Goal: Task Accomplishment & Management: Manage account settings

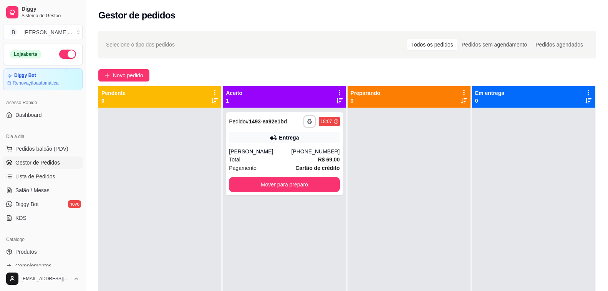
click at [209, 77] on div "Novo pedido" at bounding box center [347, 75] width 498 height 12
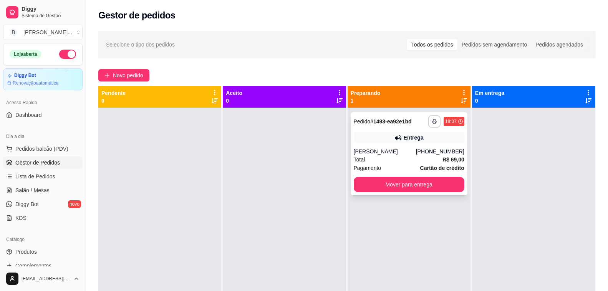
click at [370, 144] on div "**********" at bounding box center [409, 153] width 117 height 83
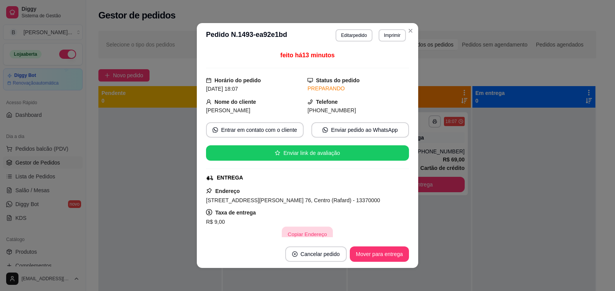
click at [304, 234] on button "Copiar Endereço" at bounding box center [307, 234] width 51 height 15
click at [376, 255] on button "Mover para entrega" at bounding box center [379, 254] width 58 height 15
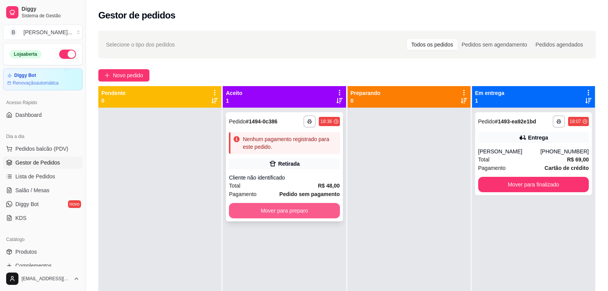
click at [316, 216] on button "Mover para preparo" at bounding box center [284, 210] width 111 height 15
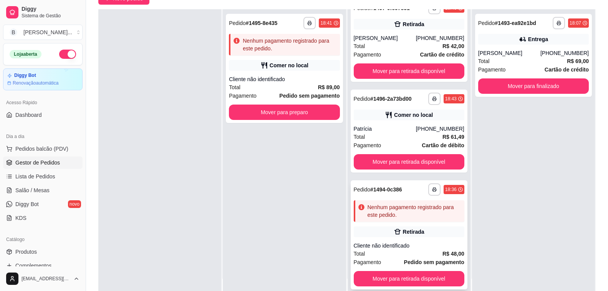
scroll to position [115, 0]
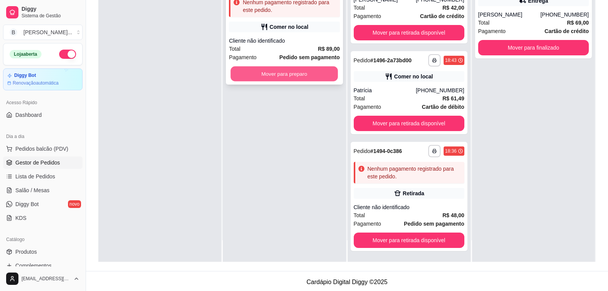
click at [280, 70] on button "Mover para preparo" at bounding box center [285, 73] width 108 height 15
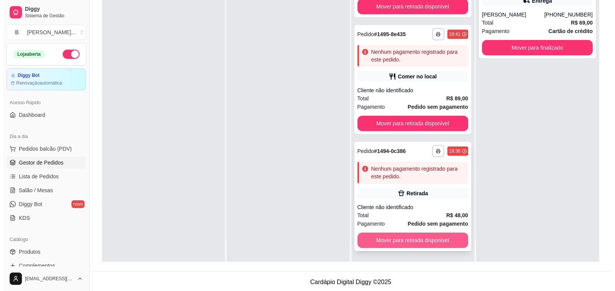
scroll to position [117, 0]
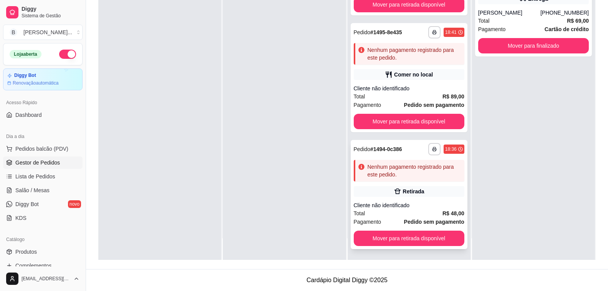
click at [405, 200] on div "**********" at bounding box center [409, 194] width 117 height 109
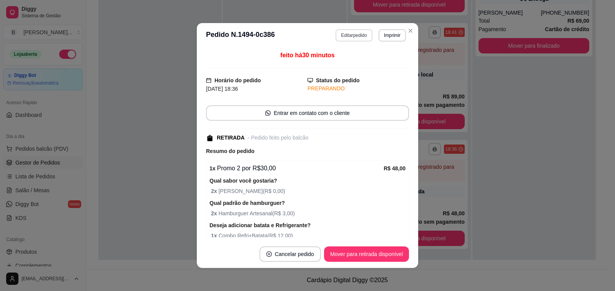
click at [356, 39] on button "Editar pedido" at bounding box center [353, 35] width 36 height 12
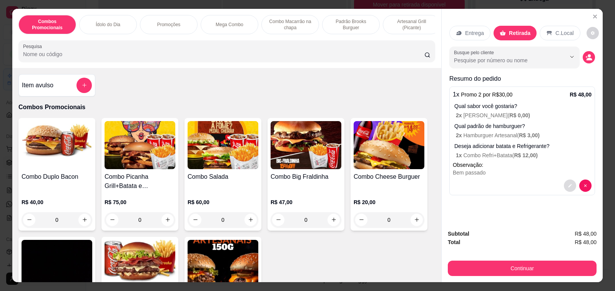
click at [564, 184] on button "decrease-product-quantity" at bounding box center [570, 185] width 12 height 12
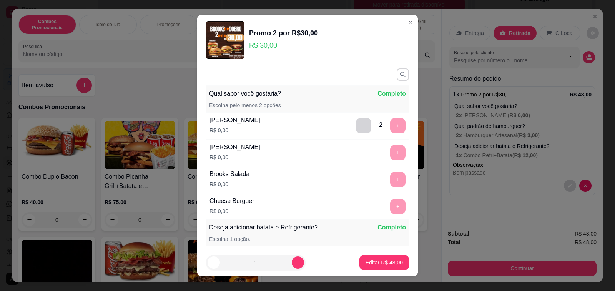
scroll to position [115, 0]
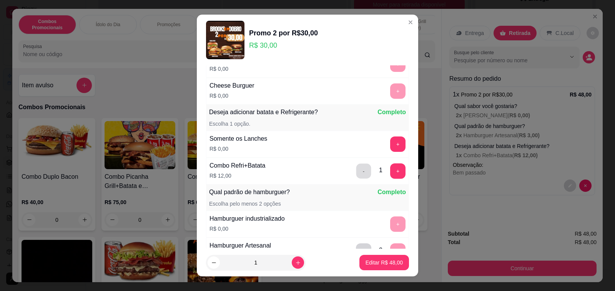
click at [356, 169] on button "-" at bounding box center [363, 170] width 15 height 15
click at [350, 169] on div "Combo Refri+Batata R$ 12,00 - 1 +" at bounding box center [307, 171] width 203 height 27
click at [378, 264] on p "Editar R$ 36,00" at bounding box center [383, 263] width 37 height 8
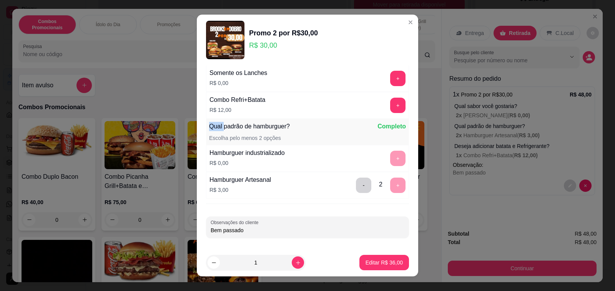
scroll to position [66, 0]
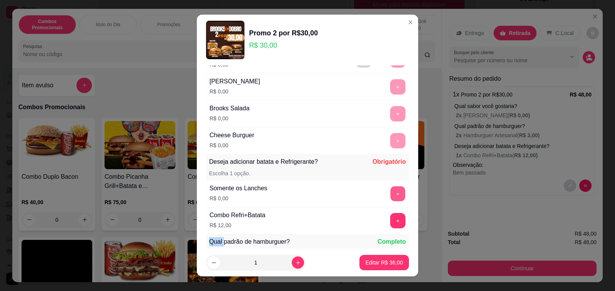
click at [390, 192] on button "+" at bounding box center [397, 193] width 15 height 15
click at [376, 267] on button "Editar R$ 36,00" at bounding box center [384, 262] width 48 height 15
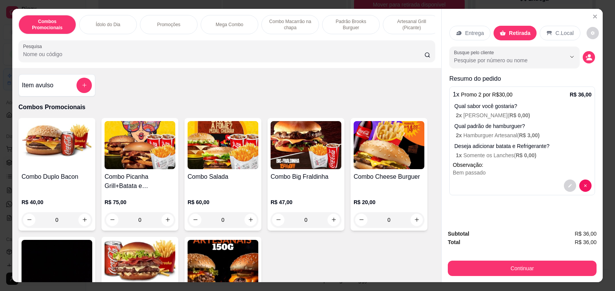
click at [47, 82] on div "Item avulso" at bounding box center [57, 85] width 70 height 15
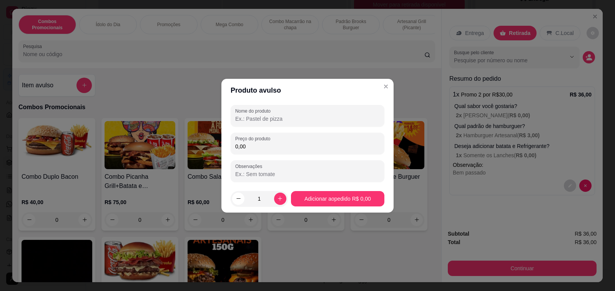
click at [266, 118] on input "Nome do produto" at bounding box center [307, 119] width 144 height 8
type input "batata combo"
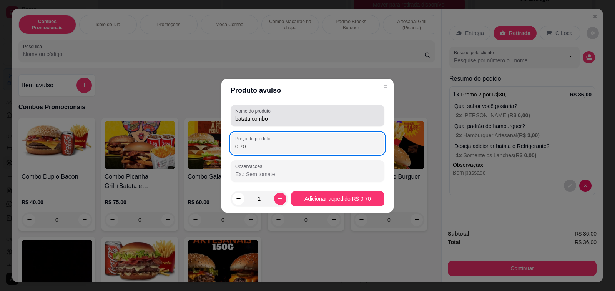
type input "7,00"
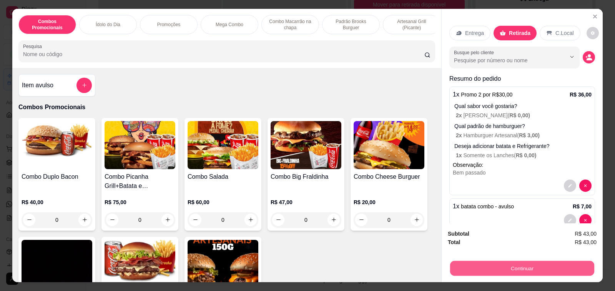
click at [558, 269] on button "Continuar" at bounding box center [522, 268] width 144 height 15
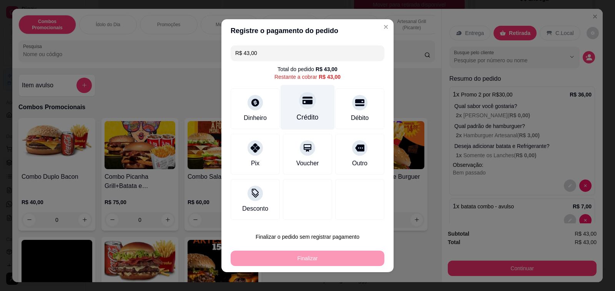
click at [297, 112] on div "Crédito" at bounding box center [308, 117] width 22 height 10
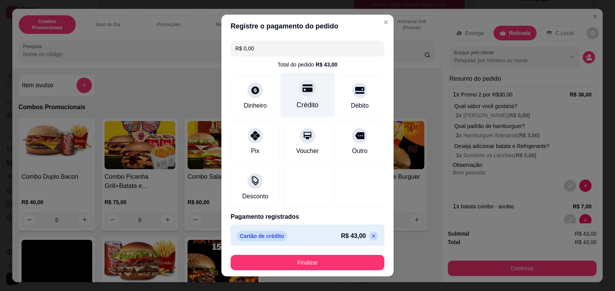
type input "R$ 0,00"
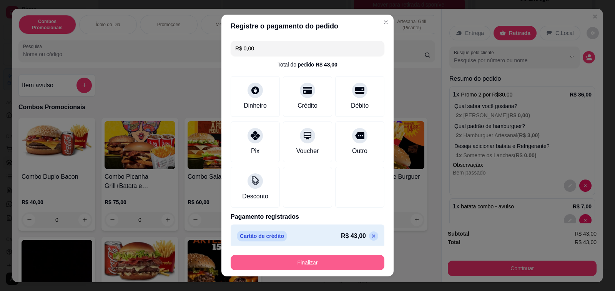
click at [308, 265] on button "Finalizar" at bounding box center [308, 262] width 154 height 15
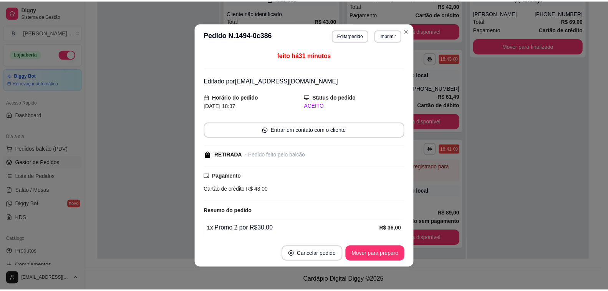
scroll to position [196, 0]
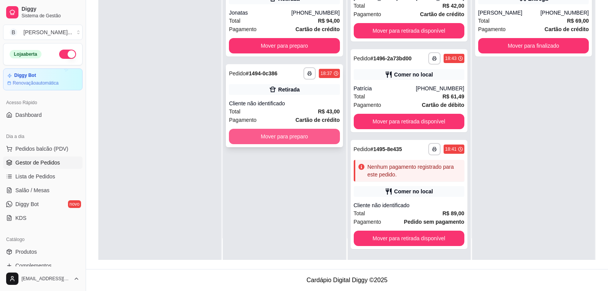
click at [322, 141] on button "Mover para preparo" at bounding box center [284, 136] width 111 height 15
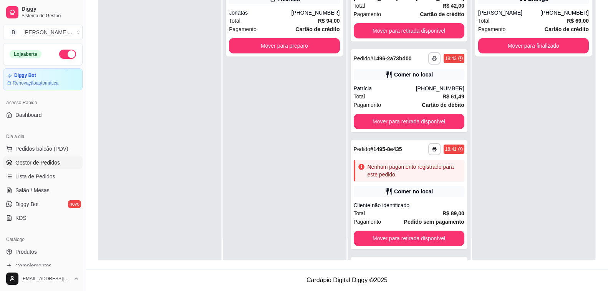
scroll to position [287, 0]
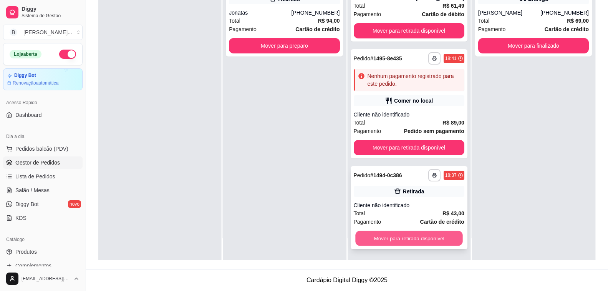
click at [414, 241] on button "Mover para retirada disponível" at bounding box center [409, 238] width 108 height 15
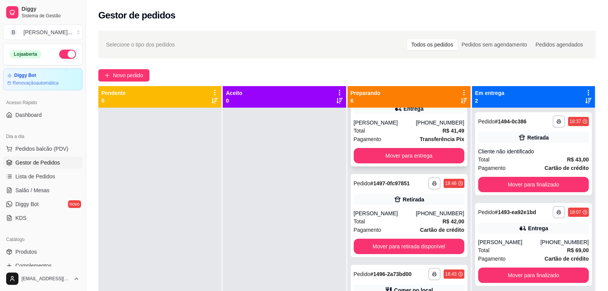
scroll to position [172, 0]
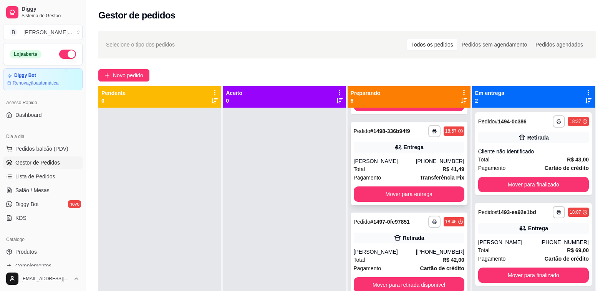
click at [396, 159] on div "[PERSON_NAME]" at bounding box center [385, 161] width 62 height 8
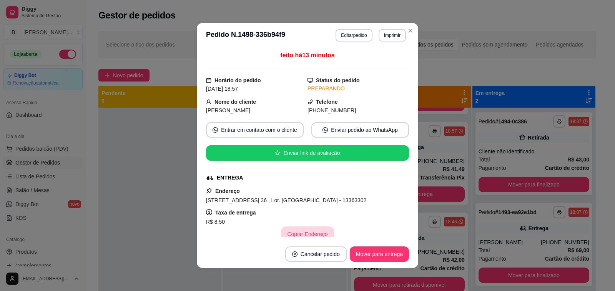
click at [300, 232] on button "Copiar Endereço" at bounding box center [307, 233] width 53 height 15
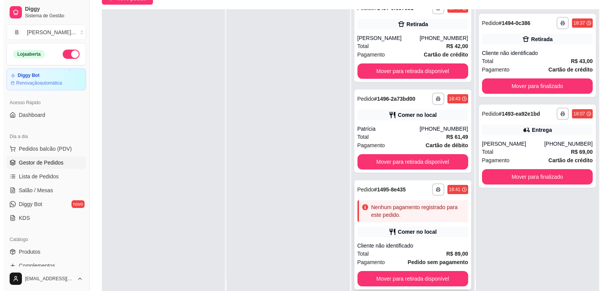
scroll to position [117, 0]
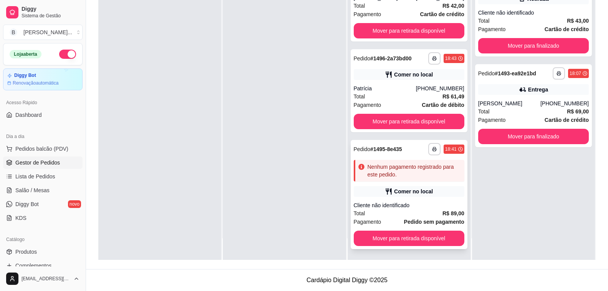
click at [401, 204] on div "Cliente não identificado" at bounding box center [409, 205] width 111 height 8
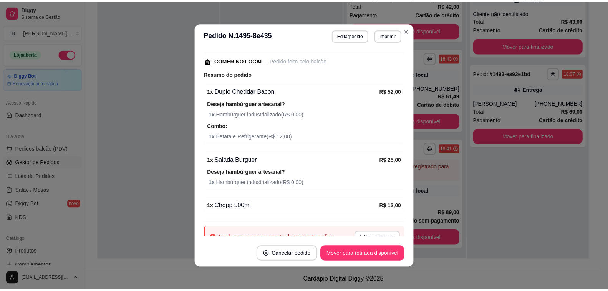
scroll to position [110, 0]
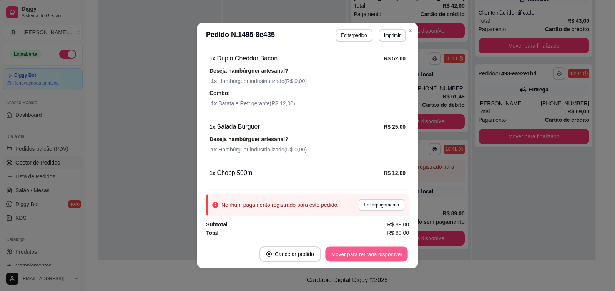
click at [367, 254] on button "Mover para retirada disponível" at bounding box center [366, 254] width 82 height 15
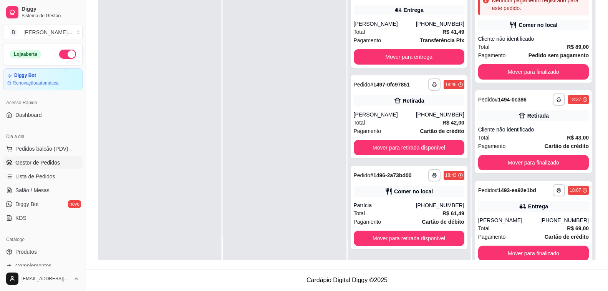
scroll to position [170, 0]
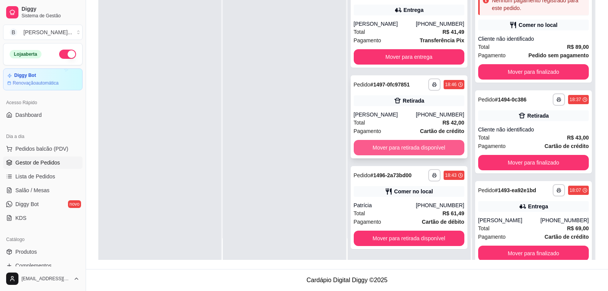
click at [368, 147] on button "Mover para retirada disponível" at bounding box center [409, 147] width 111 height 15
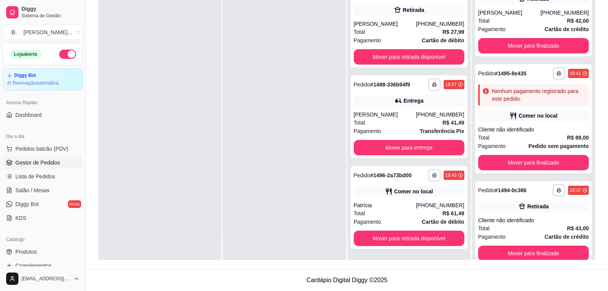
scroll to position [80, 0]
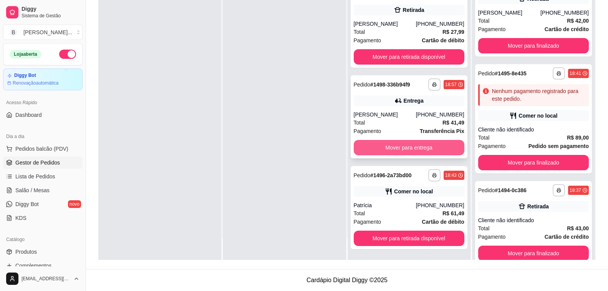
click at [405, 149] on button "Mover para entrega" at bounding box center [409, 147] width 111 height 15
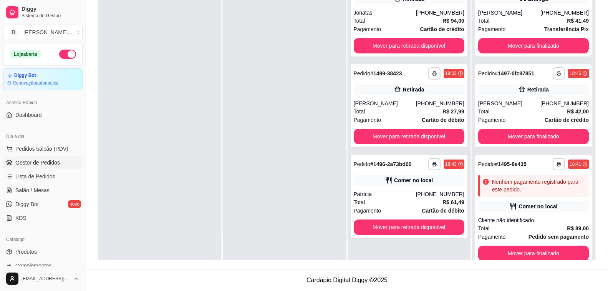
scroll to position [0, 0]
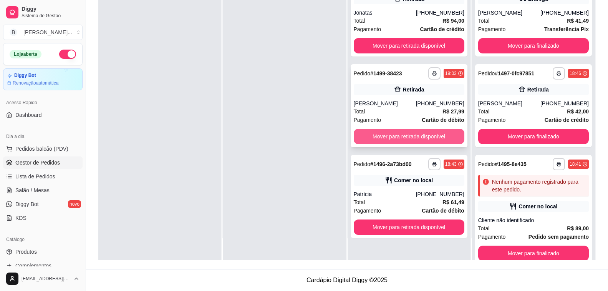
click at [403, 138] on button "Mover para retirada disponível" at bounding box center [409, 136] width 111 height 15
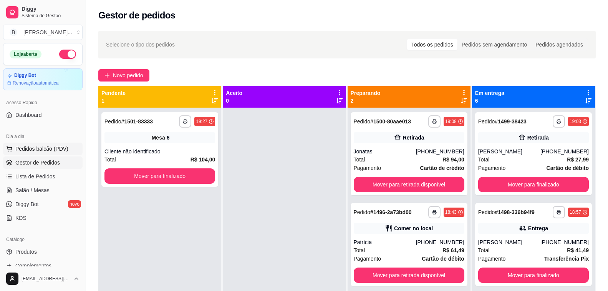
click at [51, 151] on span "Pedidos balcão (PDV)" at bounding box center [41, 149] width 53 height 8
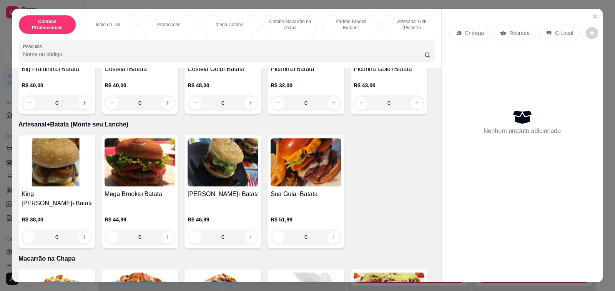
scroll to position [1729, 0]
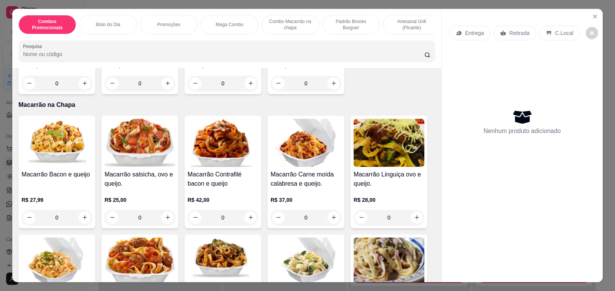
click at [227, 146] on img at bounding box center [222, 143] width 71 height 48
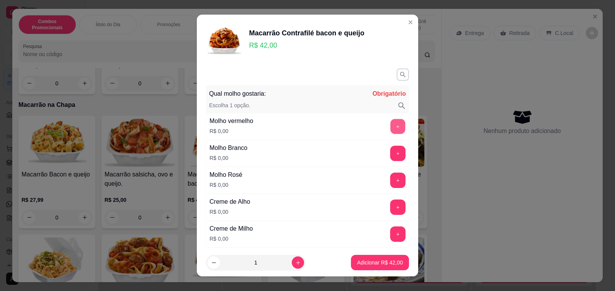
click at [390, 126] on button "+" at bounding box center [397, 126] width 15 height 15
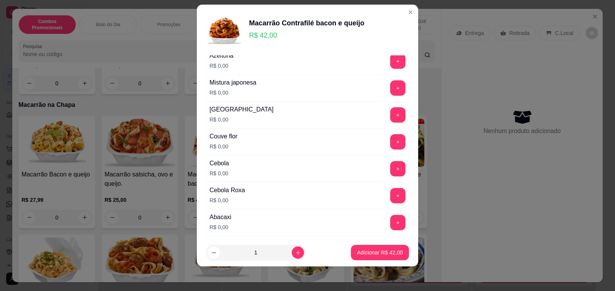
scroll to position [393, 0]
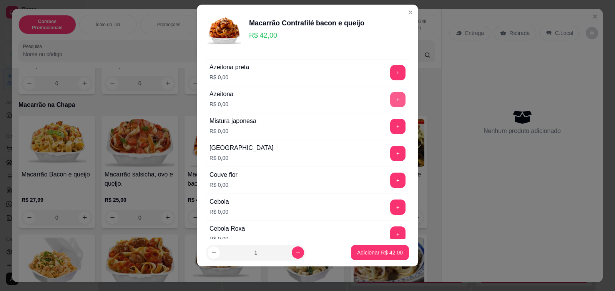
click at [390, 96] on button "+" at bounding box center [397, 99] width 15 height 15
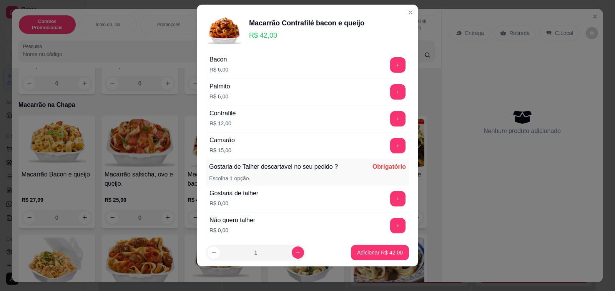
scroll to position [1097, 0]
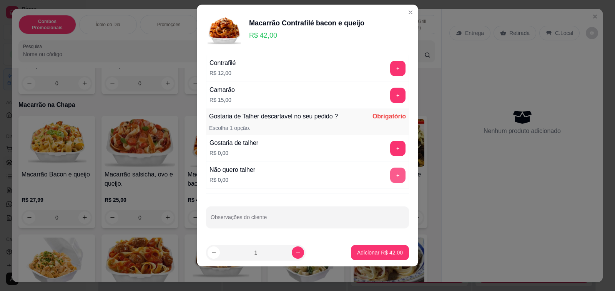
click at [390, 172] on button "+" at bounding box center [397, 175] width 15 height 15
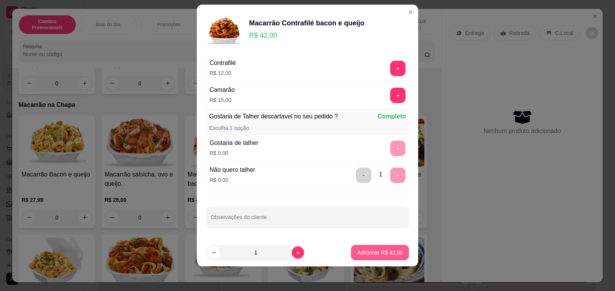
click at [364, 256] on p "Adicionar R$ 42,00" at bounding box center [380, 253] width 46 height 8
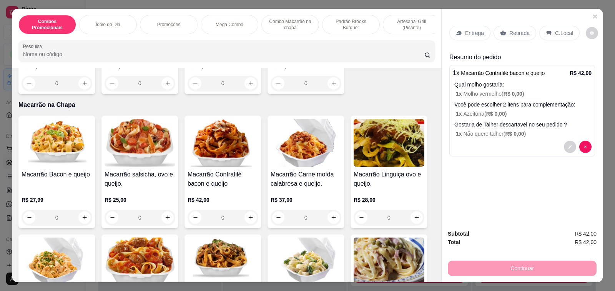
click at [472, 31] on p "Entrega" at bounding box center [474, 33] width 19 height 8
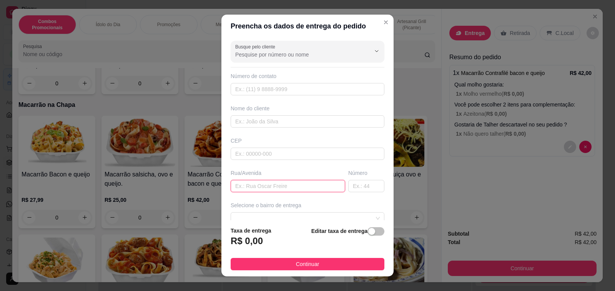
click at [274, 187] on input "text" at bounding box center [288, 186] width 114 height 12
paste input "Av. [GEOGRAPHIC_DATA], 333 - [GEOGRAPHIC_DATA], [GEOGRAPHIC_DATA]"
type input "Av. [GEOGRAPHIC_DATA], 333 - [GEOGRAPHIC_DATA], [GEOGRAPHIC_DATA]"
click at [353, 188] on input "text" at bounding box center [366, 186] width 36 height 12
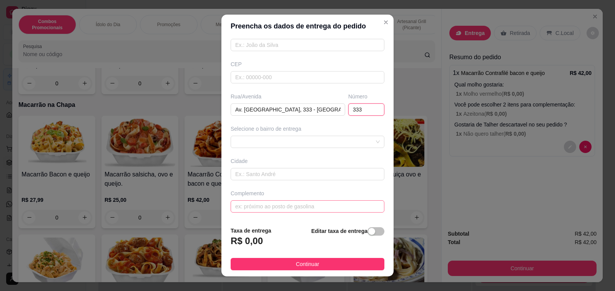
scroll to position [10, 0]
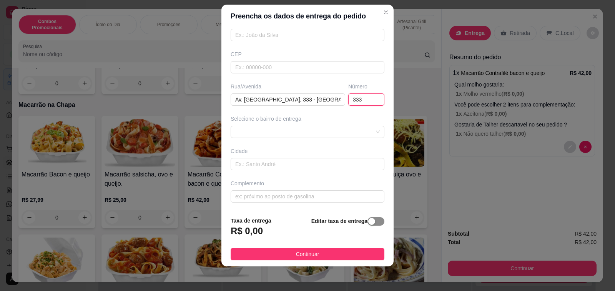
type input "333"
click at [368, 224] on span "button" at bounding box center [375, 221] width 17 height 8
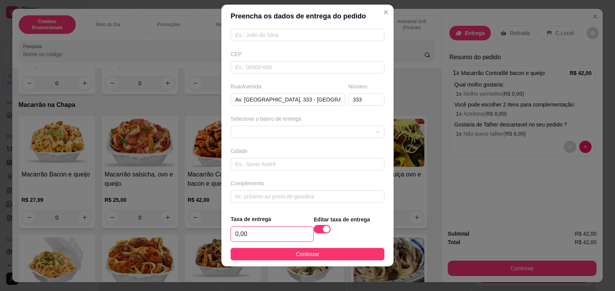
click at [269, 233] on input "0,00" at bounding box center [272, 234] width 82 height 15
type input "9,00"
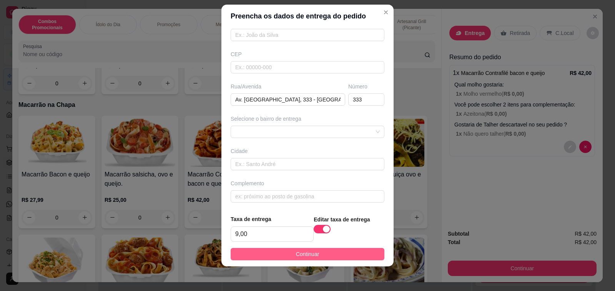
click at [270, 254] on button "Continuar" at bounding box center [308, 254] width 154 height 12
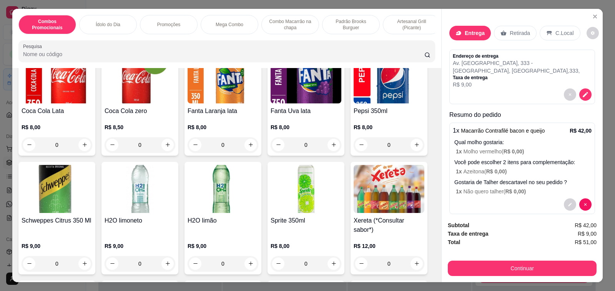
scroll to position [3073, 0]
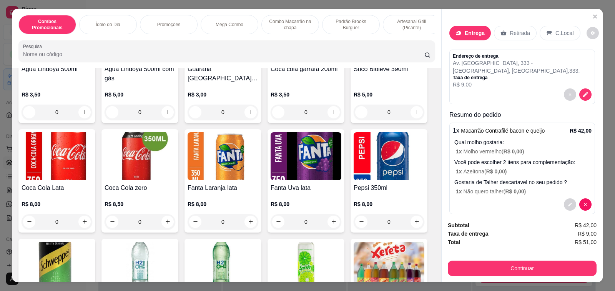
click at [82, 214] on div "0" at bounding box center [57, 221] width 71 height 15
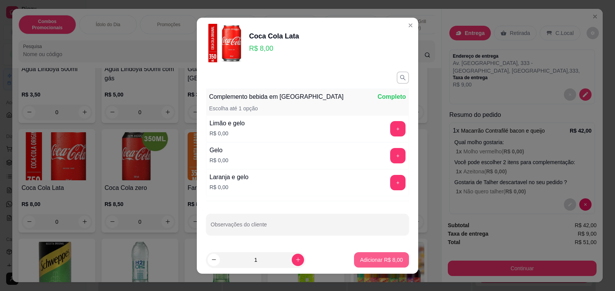
click at [379, 263] on p "Adicionar R$ 8,00" at bounding box center [381, 260] width 43 height 8
type input "1"
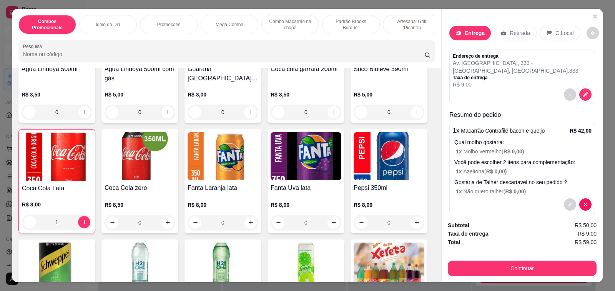
scroll to position [36, 0]
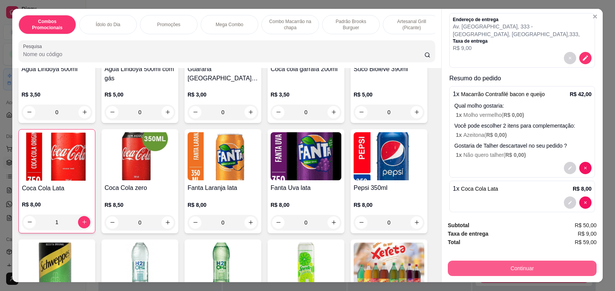
click at [514, 267] on button "Continuar" at bounding box center [522, 267] width 149 height 15
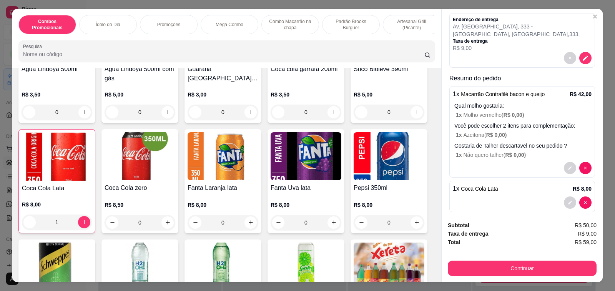
click at [582, 55] on icon "decrease-product-quantity" at bounding box center [585, 58] width 7 height 7
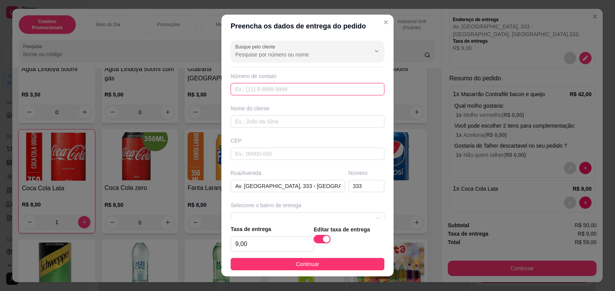
click at [277, 84] on input "text" at bounding box center [308, 89] width 154 height 12
type input "1999323"
type input "'"
type input "[PERSON_NAME]"
click at [280, 91] on input "1999323" at bounding box center [308, 89] width 154 height 12
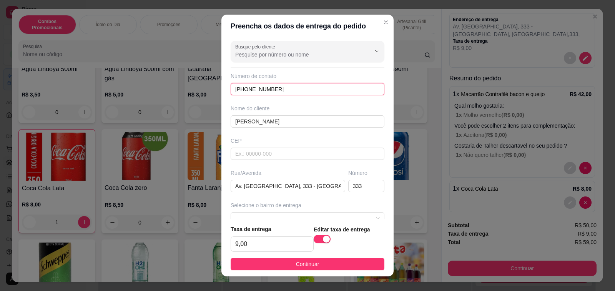
type input "[PHONE_NUMBER]"
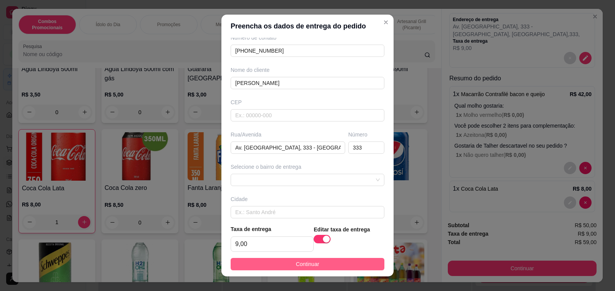
click at [331, 263] on button "Continuar" at bounding box center [308, 264] width 154 height 12
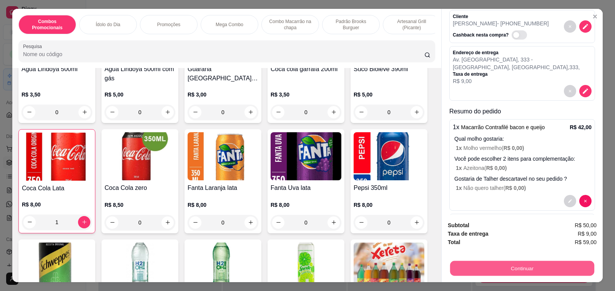
click at [469, 267] on button "Continuar" at bounding box center [522, 268] width 144 height 15
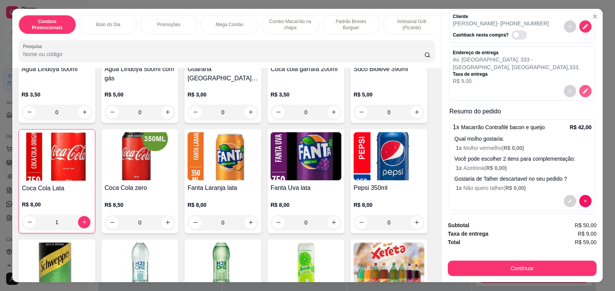
click at [582, 88] on icon "decrease-product-quantity" at bounding box center [585, 91] width 7 height 7
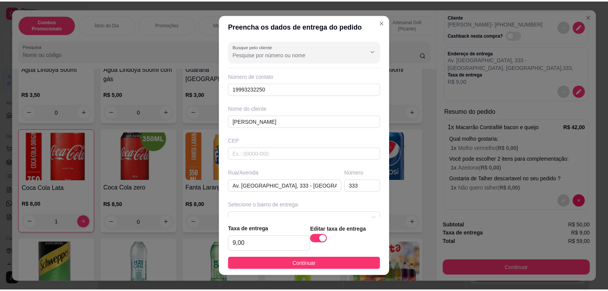
scroll to position [78, 0]
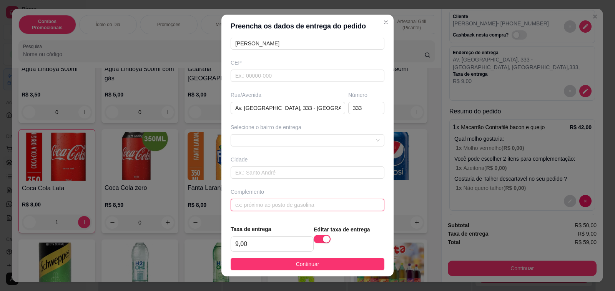
click at [270, 206] on input "text" at bounding box center [308, 205] width 154 height 12
type input "quarto 23"
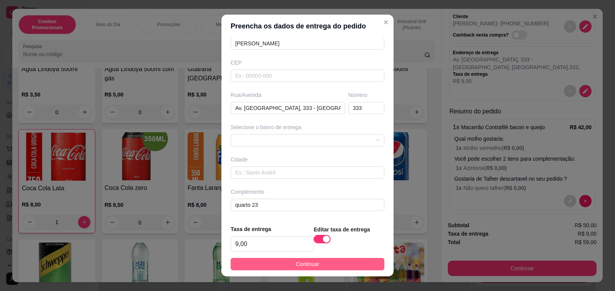
click at [285, 265] on button "Continuar" at bounding box center [308, 264] width 154 height 12
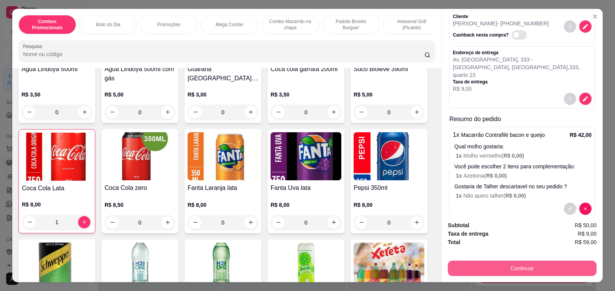
click at [534, 266] on button "Continuar" at bounding box center [522, 267] width 149 height 15
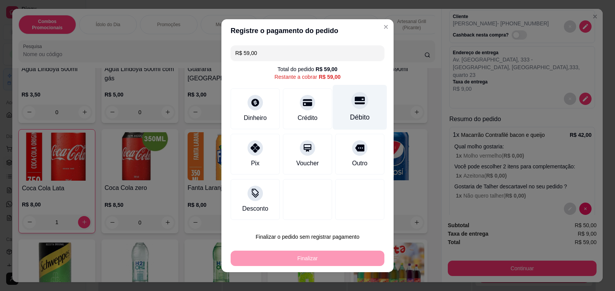
click at [351, 106] on div at bounding box center [359, 100] width 17 height 17
type input "R$ 0,00"
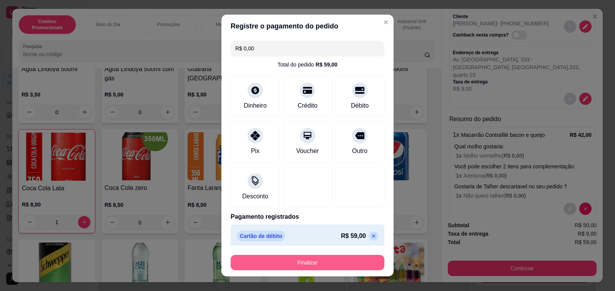
click at [293, 262] on button "Finalizar" at bounding box center [308, 262] width 154 height 15
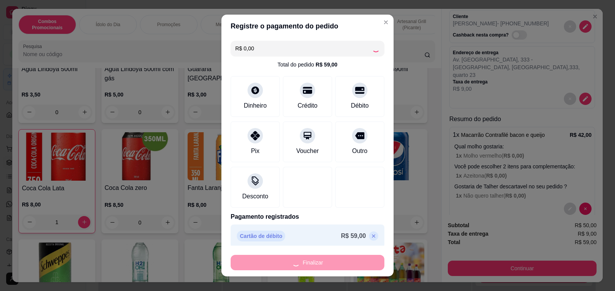
type input "0"
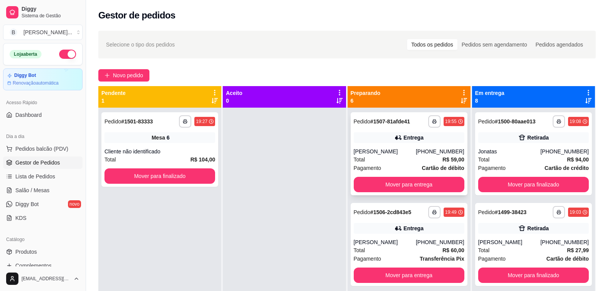
click at [416, 148] on div "[PHONE_NUMBER]" at bounding box center [440, 152] width 48 height 8
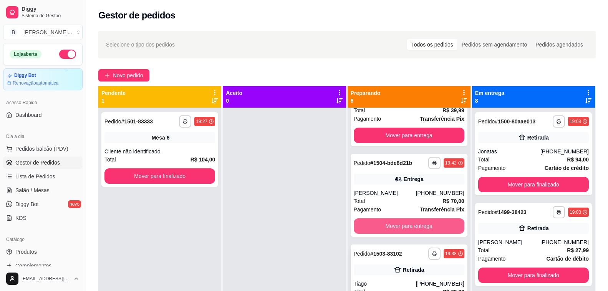
scroll to position [261, 0]
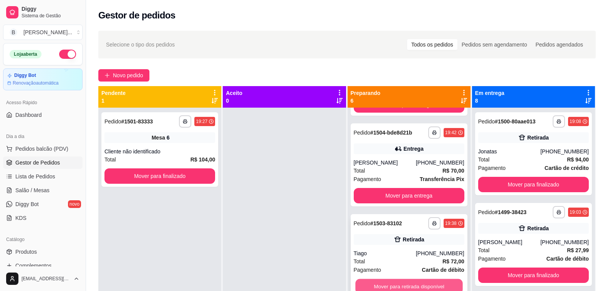
click at [395, 281] on button "Mover para retirada disponível" at bounding box center [409, 286] width 108 height 15
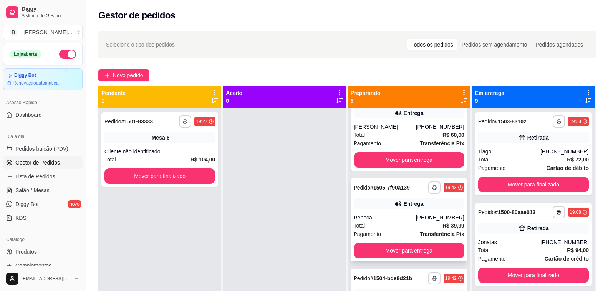
scroll to position [154, 0]
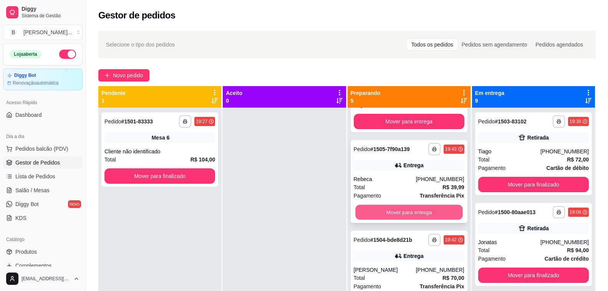
click at [401, 212] on button "Mover para entrega" at bounding box center [409, 212] width 108 height 15
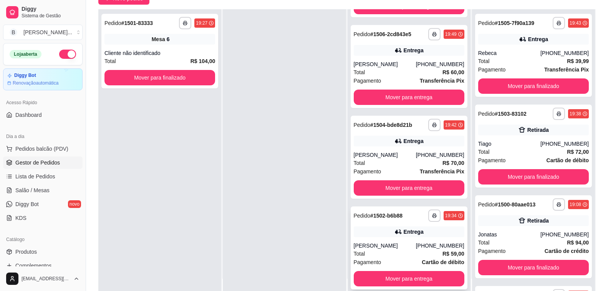
scroll to position [115, 0]
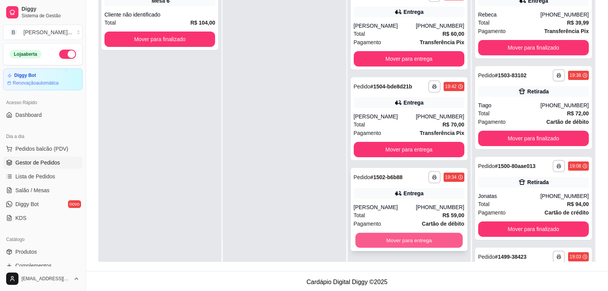
click at [387, 239] on button "Mover para entrega" at bounding box center [409, 240] width 108 height 15
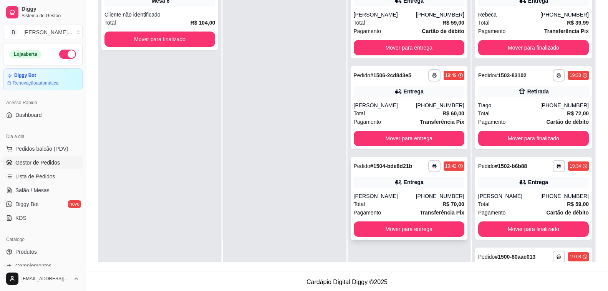
click at [394, 199] on div "[PERSON_NAME]" at bounding box center [385, 196] width 62 height 8
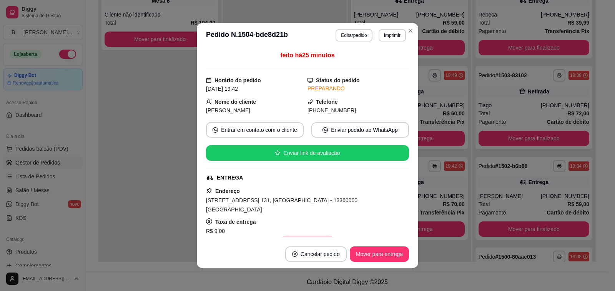
click at [315, 236] on button "Copiar Endereço" at bounding box center [307, 243] width 53 height 15
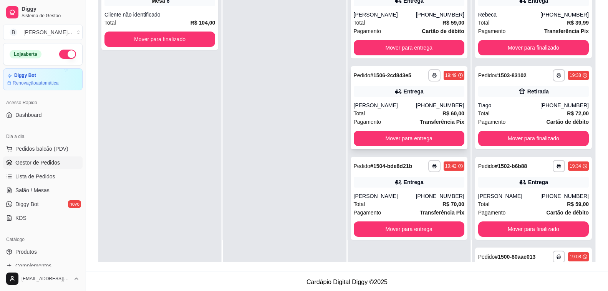
click at [380, 104] on div "[PERSON_NAME]" at bounding box center [385, 105] width 62 height 8
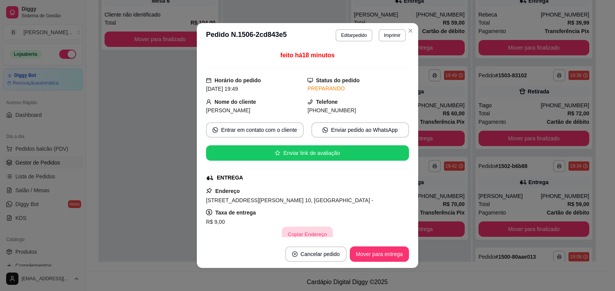
click at [292, 234] on button "Copiar Endereço" at bounding box center [307, 234] width 51 height 15
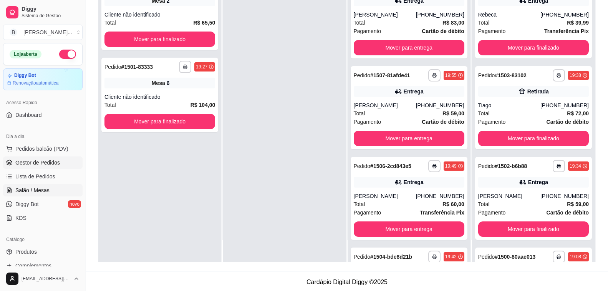
click at [43, 191] on span "Salão / Mesas" at bounding box center [32, 190] width 34 height 8
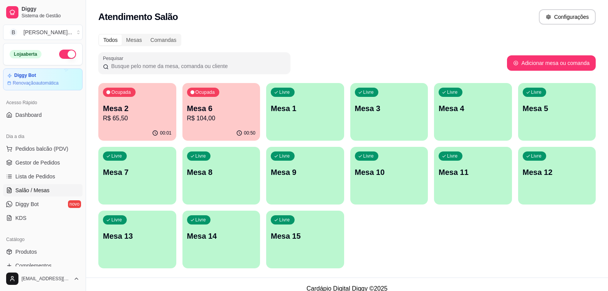
click at [217, 118] on p "R$ 104,00" at bounding box center [221, 118] width 69 height 9
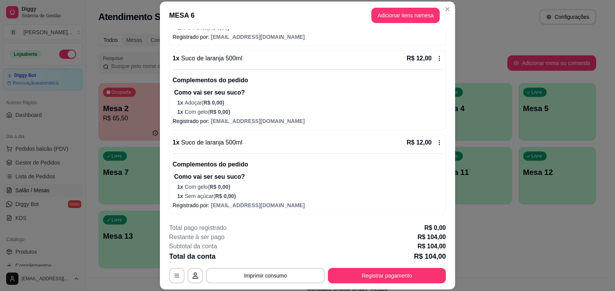
scroll to position [23, 0]
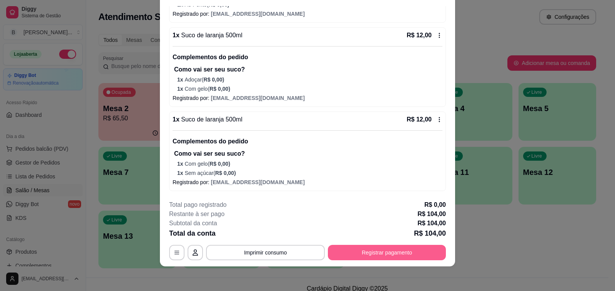
click at [367, 255] on button "Registrar pagamento" at bounding box center [387, 252] width 118 height 15
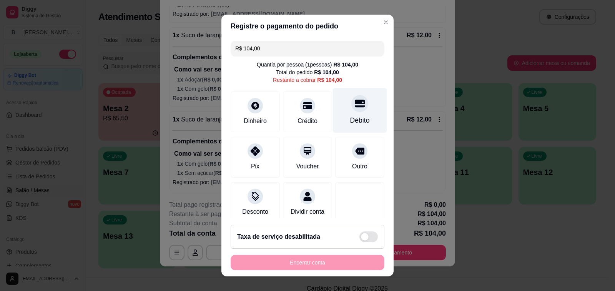
click at [355, 107] on icon at bounding box center [360, 104] width 10 height 8
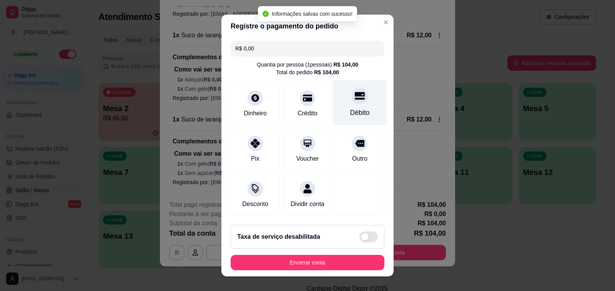
type input "R$ 0,00"
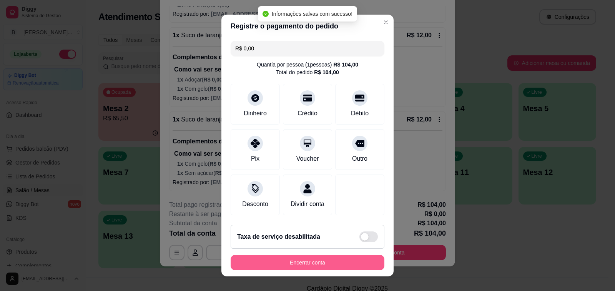
click at [297, 263] on button "Encerrar conta" at bounding box center [308, 262] width 154 height 15
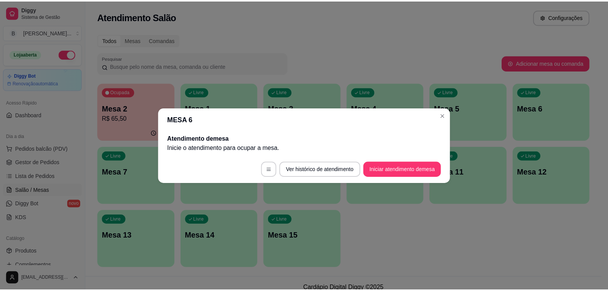
scroll to position [0, 0]
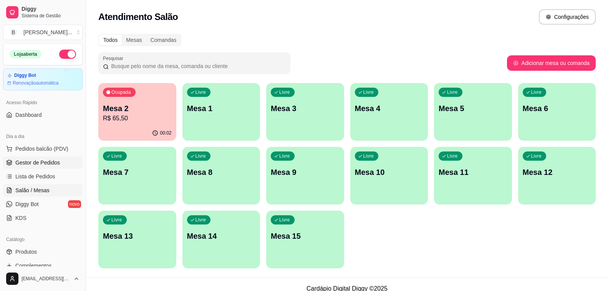
click at [27, 164] on span "Gestor de Pedidos" at bounding box center [37, 163] width 45 height 8
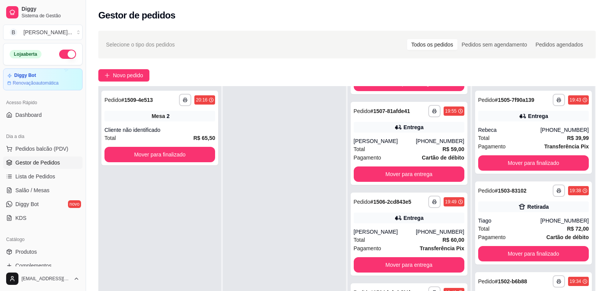
scroll to position [38, 0]
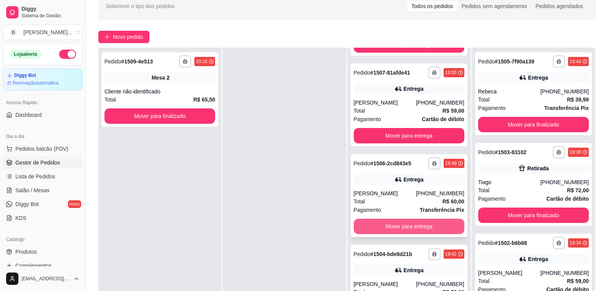
click at [387, 228] on button "Mover para entrega" at bounding box center [409, 226] width 111 height 15
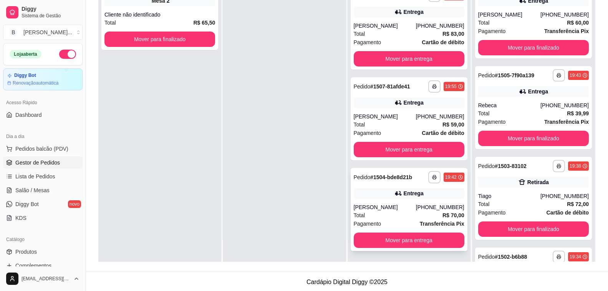
scroll to position [117, 0]
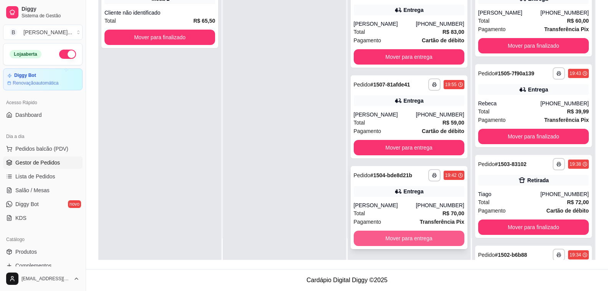
click at [408, 235] on button "Mover para entrega" at bounding box center [409, 238] width 111 height 15
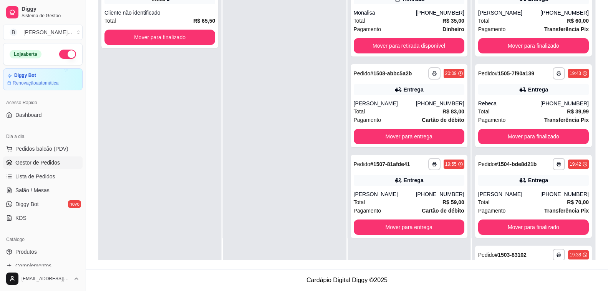
scroll to position [0, 0]
click at [236, 137] on div at bounding box center [284, 114] width 123 height 291
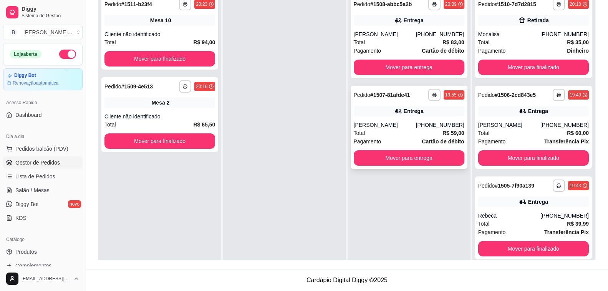
click at [387, 130] on div "Total R$ 59,00" at bounding box center [409, 133] width 111 height 8
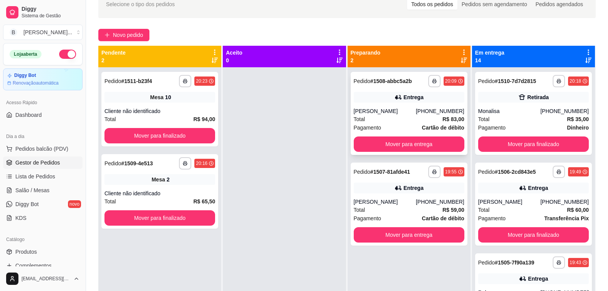
click at [383, 99] on div "Entrega" at bounding box center [409, 97] width 111 height 11
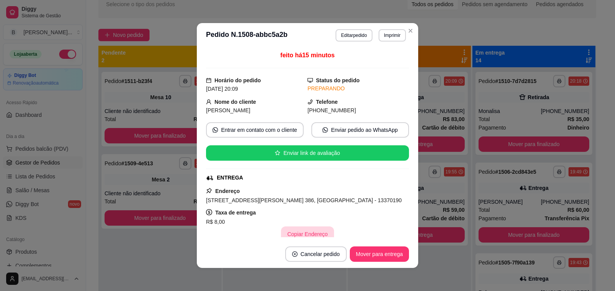
click at [311, 234] on button "Copiar Endereço" at bounding box center [307, 233] width 53 height 15
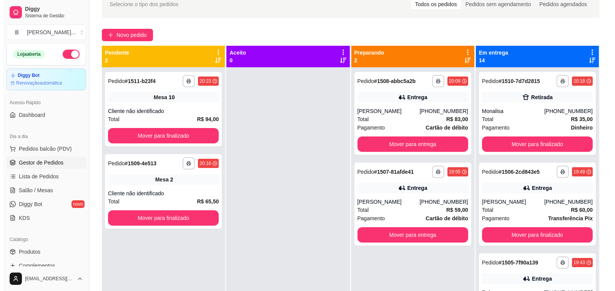
scroll to position [0, 0]
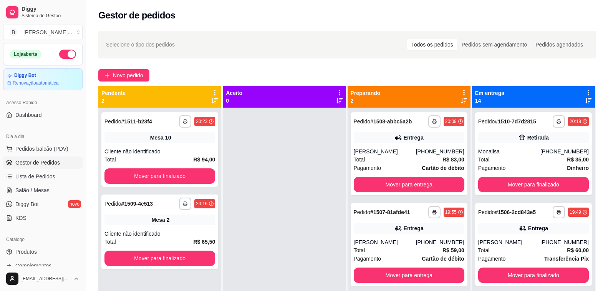
click at [306, 169] on div at bounding box center [284, 253] width 123 height 291
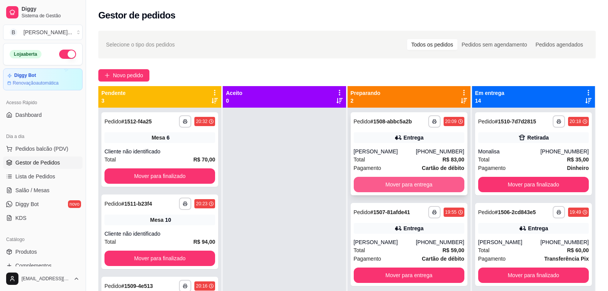
click at [395, 181] on button "Mover para entrega" at bounding box center [409, 184] width 111 height 15
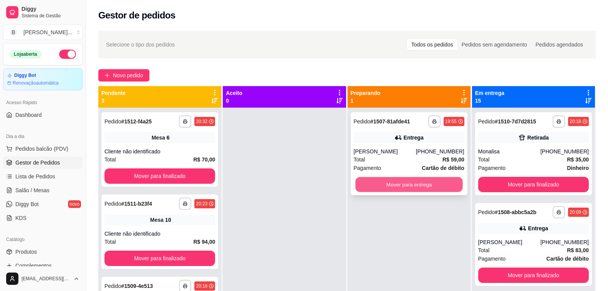
click at [395, 181] on button "Mover para entrega" at bounding box center [409, 184] width 108 height 15
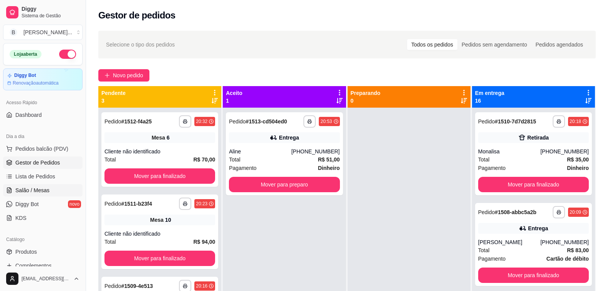
click at [41, 189] on span "Salão / Mesas" at bounding box center [32, 190] width 34 height 8
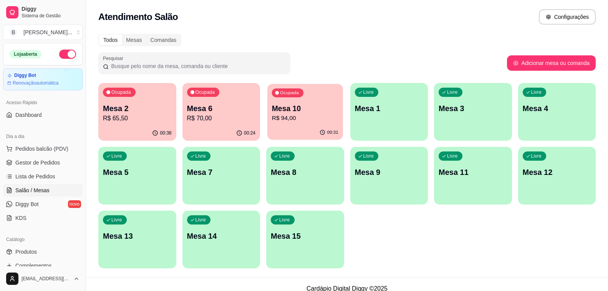
click at [302, 119] on p "R$ 94,00" at bounding box center [305, 118] width 66 height 9
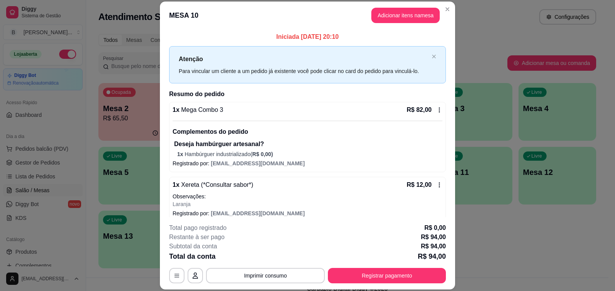
scroll to position [8, 0]
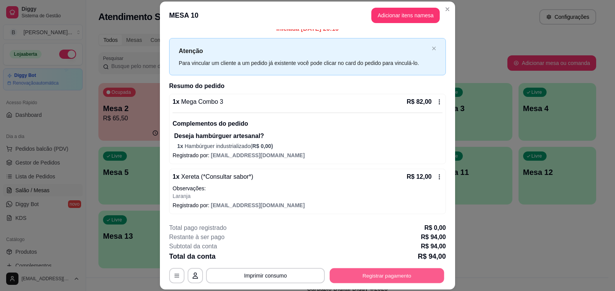
click at [352, 283] on div "**********" at bounding box center [307, 275] width 277 height 15
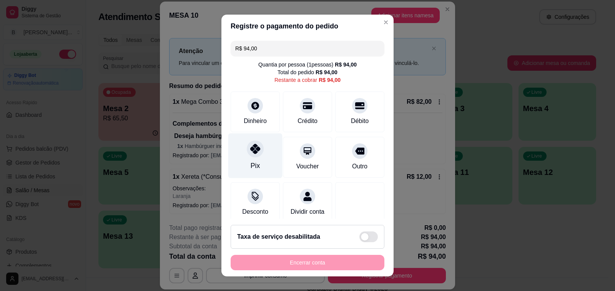
click at [250, 153] on icon at bounding box center [255, 149] width 10 height 10
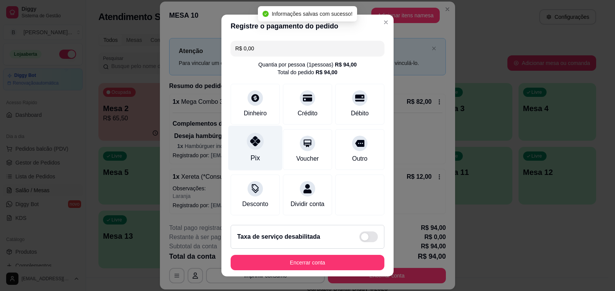
type input "R$ 0,00"
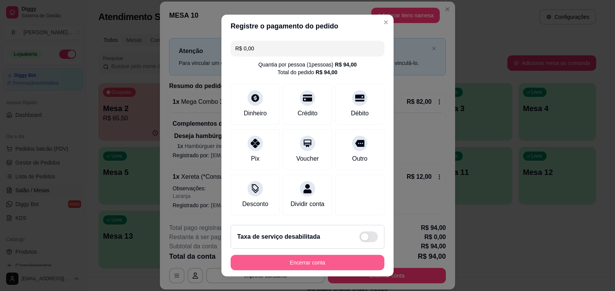
click at [318, 263] on button "Encerrar conta" at bounding box center [308, 262] width 154 height 15
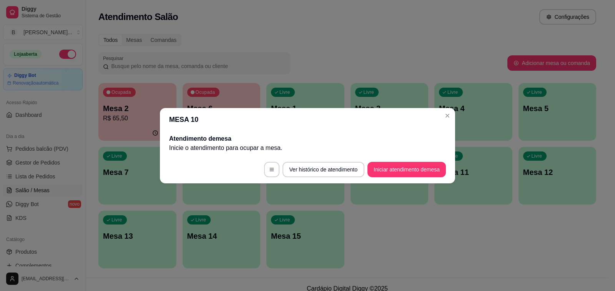
scroll to position [0, 0]
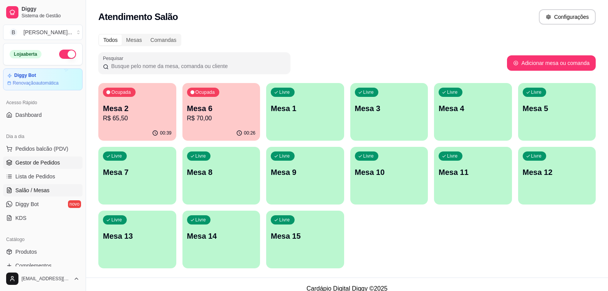
click at [37, 162] on span "Gestor de Pedidos" at bounding box center [37, 163] width 45 height 8
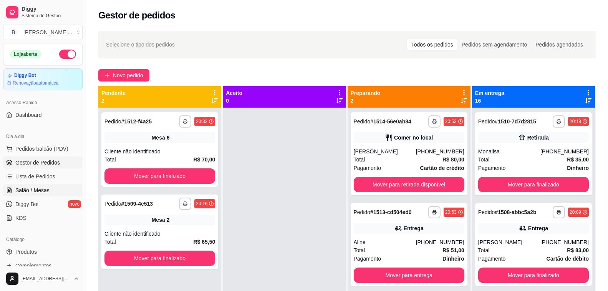
click at [32, 191] on span "Salão / Mesas" at bounding box center [32, 190] width 34 height 8
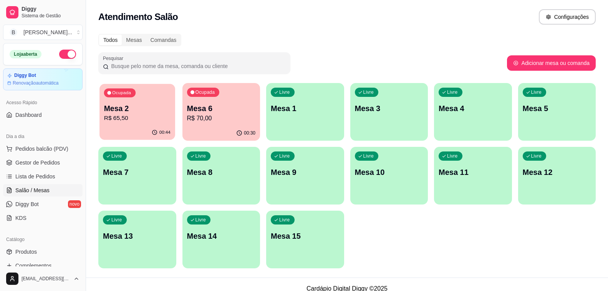
click at [132, 108] on p "Mesa 2" at bounding box center [137, 108] width 66 height 10
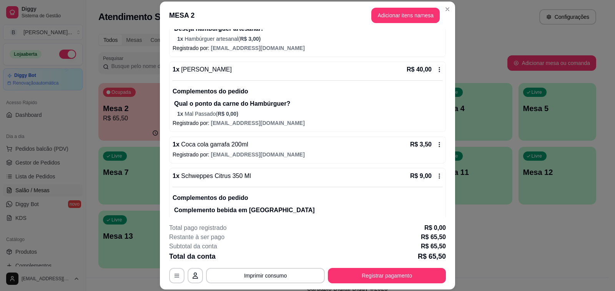
scroll to position [139, 0]
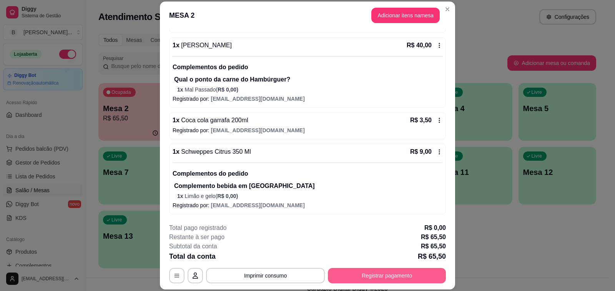
click at [377, 272] on button "Registrar pagamento" at bounding box center [387, 275] width 118 height 15
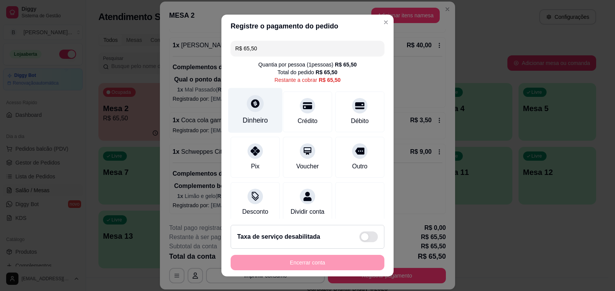
click at [240, 114] on div "Dinheiro" at bounding box center [255, 110] width 54 height 45
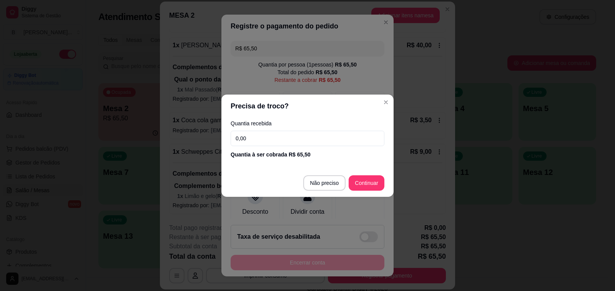
click at [289, 138] on input "0,00" at bounding box center [308, 138] width 154 height 15
type input "100,00"
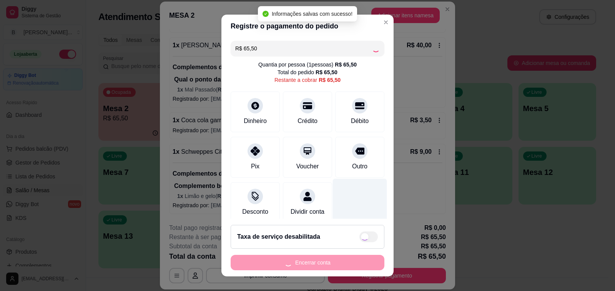
type input "R$ 0,00"
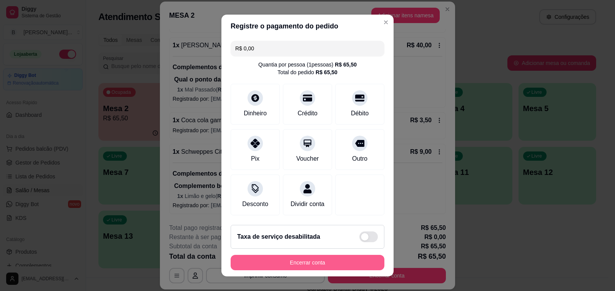
click at [290, 259] on button "Encerrar conta" at bounding box center [308, 262] width 154 height 15
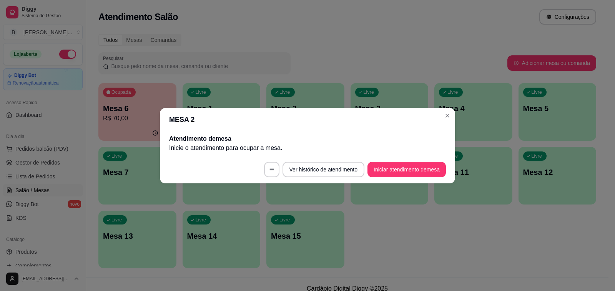
scroll to position [0, 0]
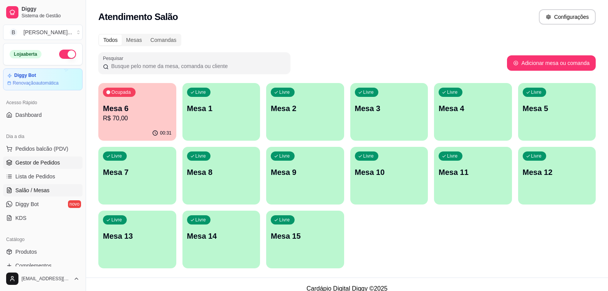
click at [50, 164] on span "Gestor de Pedidos" at bounding box center [37, 163] width 45 height 8
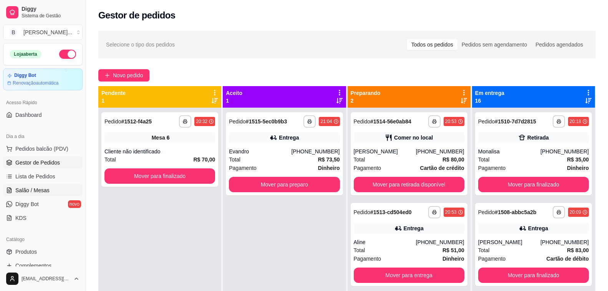
click at [50, 187] on link "Salão / Mesas" at bounding box center [43, 190] width 80 height 12
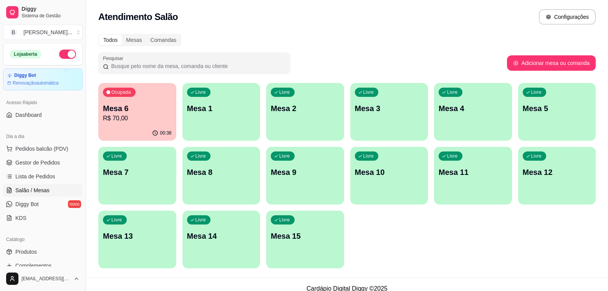
click at [138, 116] on p "R$ 70,00" at bounding box center [137, 118] width 69 height 9
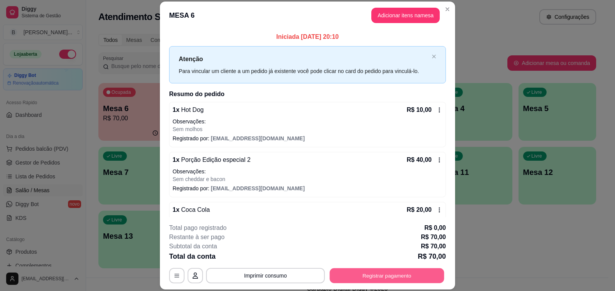
click at [374, 272] on button "Registrar pagamento" at bounding box center [387, 275] width 114 height 15
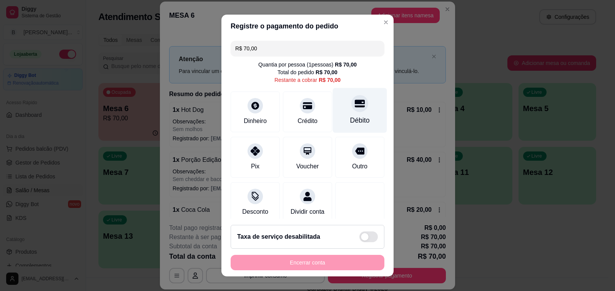
click at [353, 104] on div "Débito" at bounding box center [360, 110] width 54 height 45
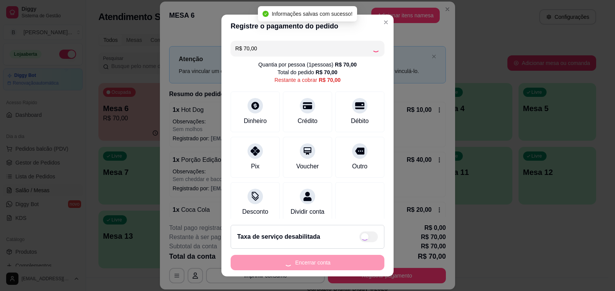
type input "R$ 0,00"
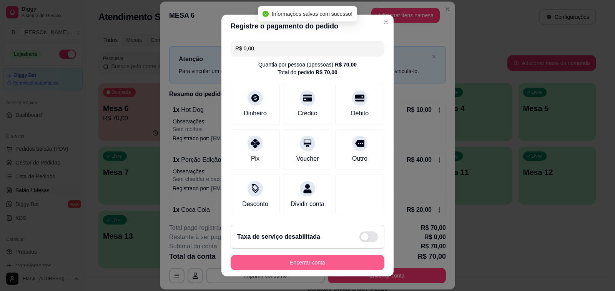
click at [313, 261] on button "Encerrar conta" at bounding box center [308, 262] width 154 height 15
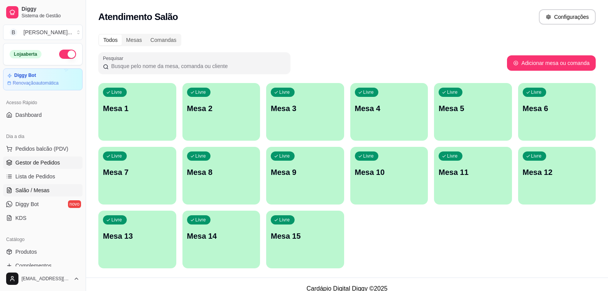
click at [59, 163] on link "Gestor de Pedidos" at bounding box center [43, 162] width 80 height 12
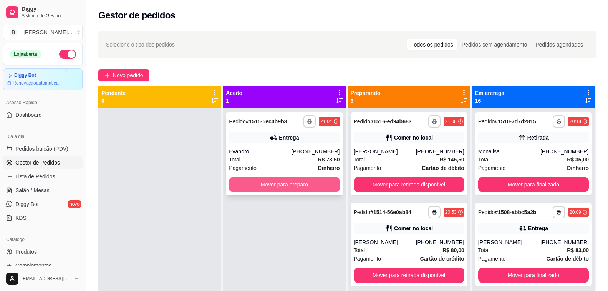
click at [307, 186] on button "Mover para preparo" at bounding box center [284, 184] width 111 height 15
click at [266, 182] on button "Mover para preparo" at bounding box center [284, 184] width 111 height 15
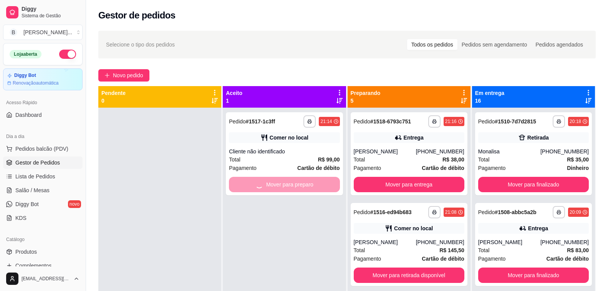
click at [45, 148] on span "Pedidos balcão (PDV)" at bounding box center [41, 149] width 53 height 8
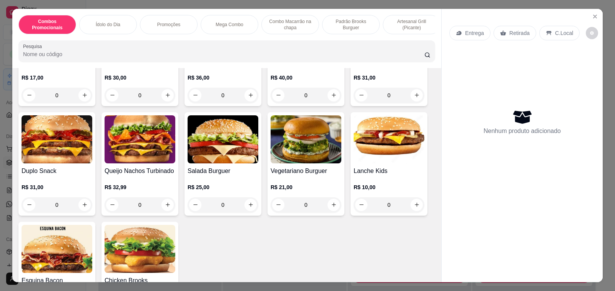
scroll to position [1306, 0]
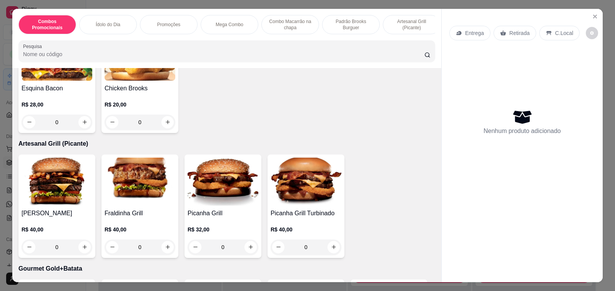
click at [230, 209] on h4 "Picanha Grill" at bounding box center [222, 213] width 71 height 9
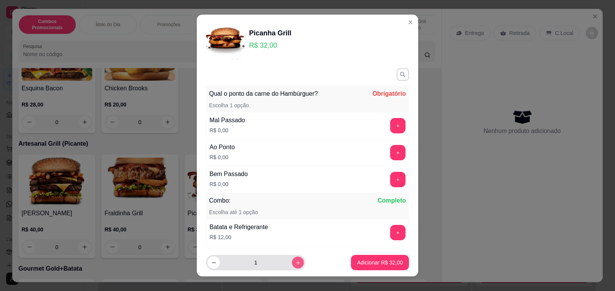
click at [292, 262] on button "increase-product-quantity" at bounding box center [298, 263] width 12 height 12
type input "2"
click at [390, 150] on button "+" at bounding box center [397, 152] width 15 height 15
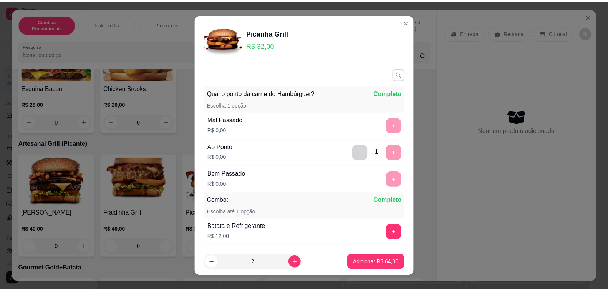
scroll to position [47, 0]
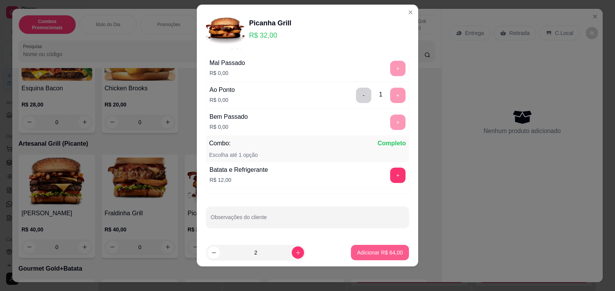
click at [367, 254] on p "Adicionar R$ 64,00" at bounding box center [380, 253] width 46 height 8
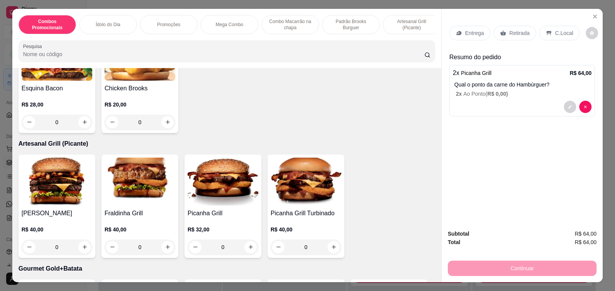
click at [510, 31] on p "Retirada" at bounding box center [519, 33] width 20 height 8
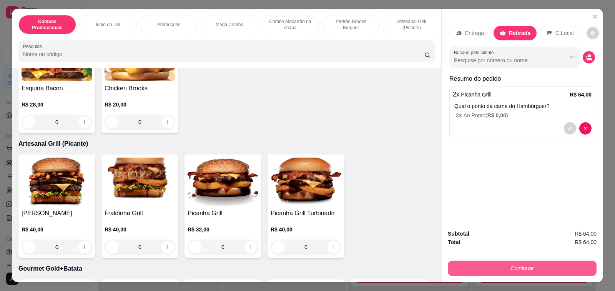
click at [501, 267] on button "Continuar" at bounding box center [522, 267] width 149 height 15
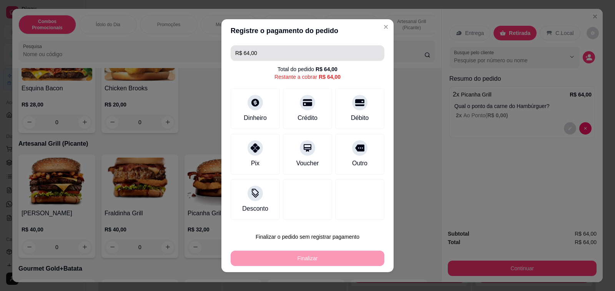
click at [268, 53] on input "R$ 64,00" at bounding box center [307, 52] width 144 height 15
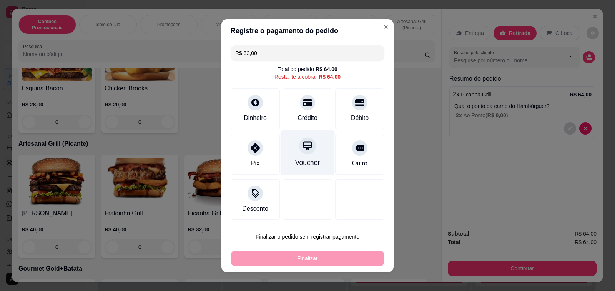
click at [293, 155] on div "Voucher" at bounding box center [307, 152] width 54 height 45
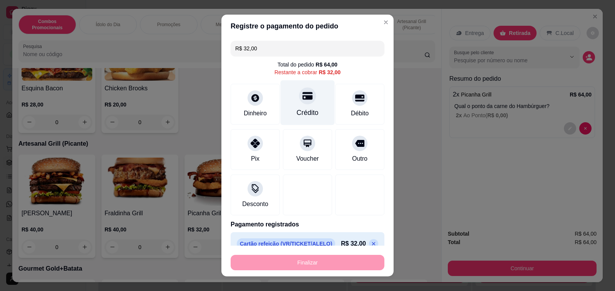
click at [298, 105] on div "Crédito" at bounding box center [307, 102] width 54 height 45
type input "R$ 0,00"
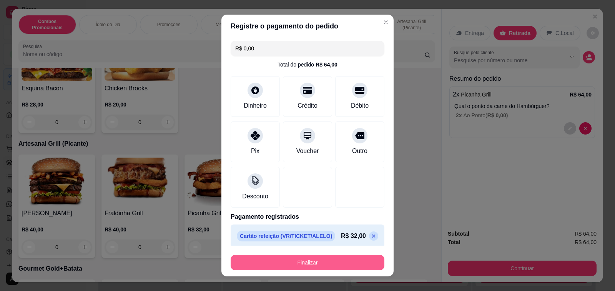
click at [286, 262] on button "Finalizar" at bounding box center [308, 262] width 154 height 15
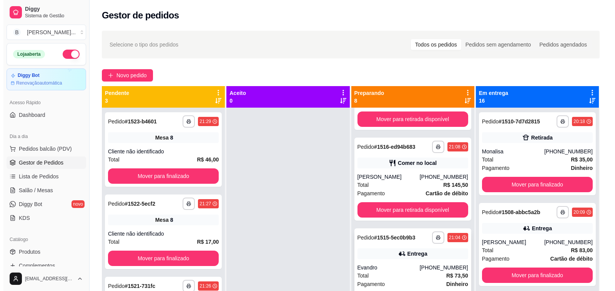
scroll to position [384, 0]
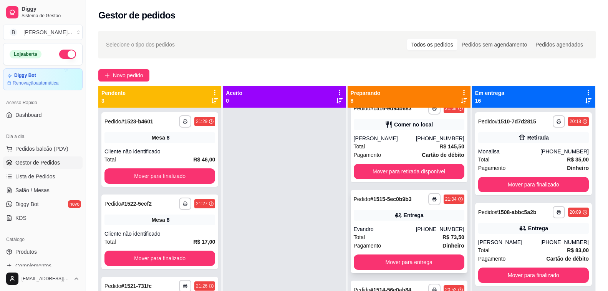
click at [383, 235] on div "Total R$ 73,50" at bounding box center [409, 237] width 111 height 8
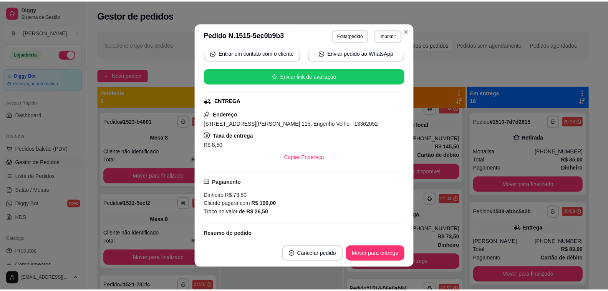
scroll to position [115, 0]
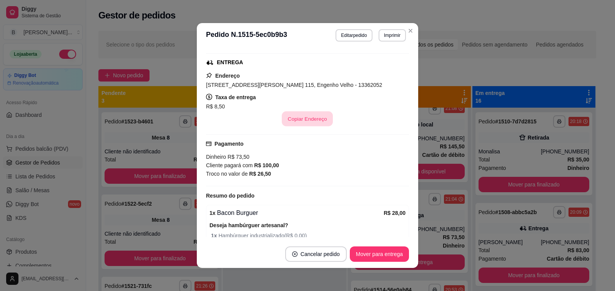
click at [304, 117] on button "Copiar Endereço" at bounding box center [307, 118] width 51 height 15
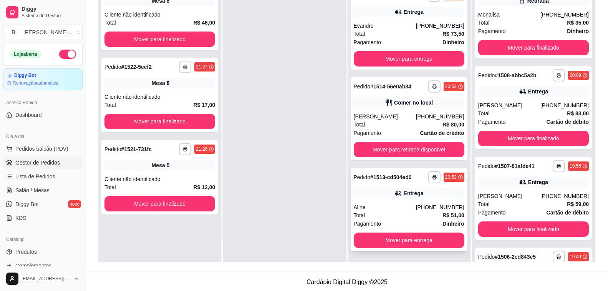
click at [374, 206] on div "Aline" at bounding box center [385, 207] width 62 height 8
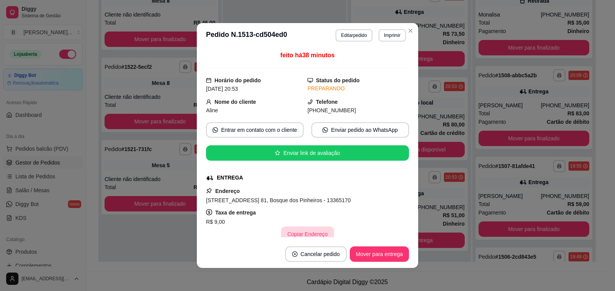
click at [307, 232] on button "Copiar Endereço" at bounding box center [307, 233] width 53 height 15
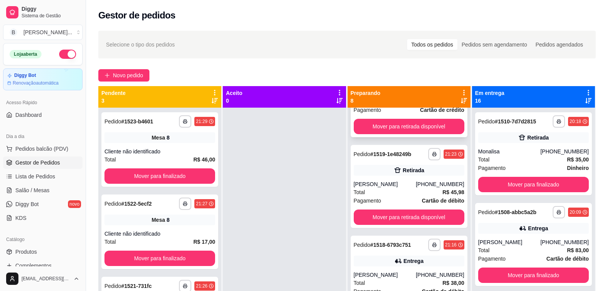
scroll to position [0, 0]
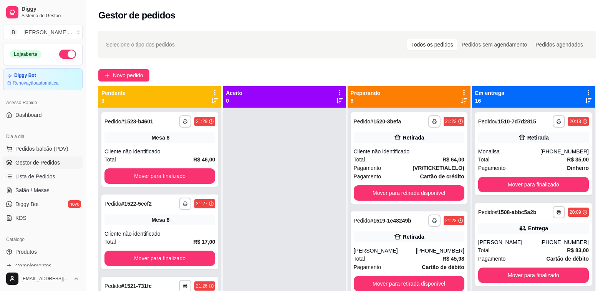
click at [302, 170] on div at bounding box center [284, 253] width 123 height 291
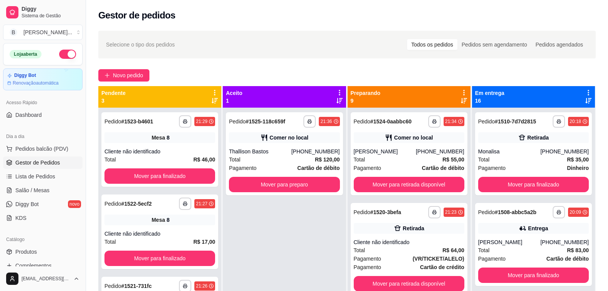
click at [461, 100] on icon at bounding box center [464, 101] width 6 height 6
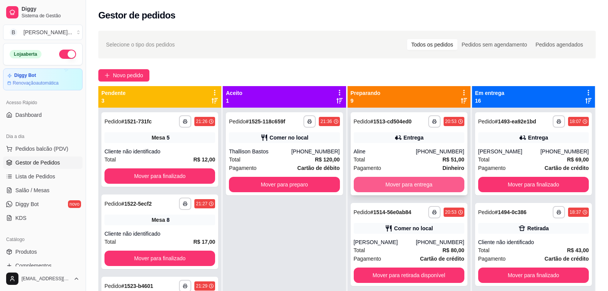
click at [376, 181] on button "Mover para entrega" at bounding box center [409, 184] width 111 height 15
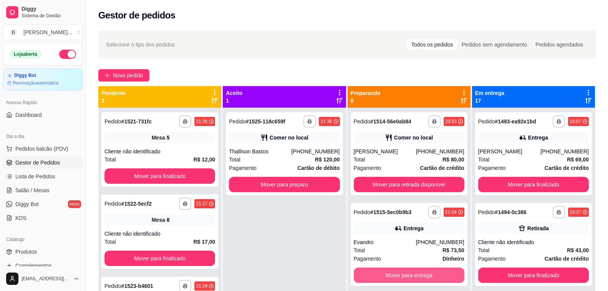
scroll to position [38, 0]
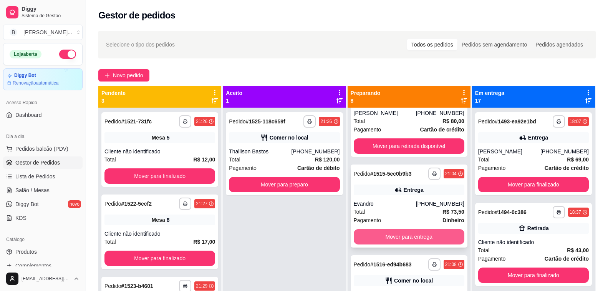
click at [385, 236] on button "Mover para entrega" at bounding box center [409, 236] width 111 height 15
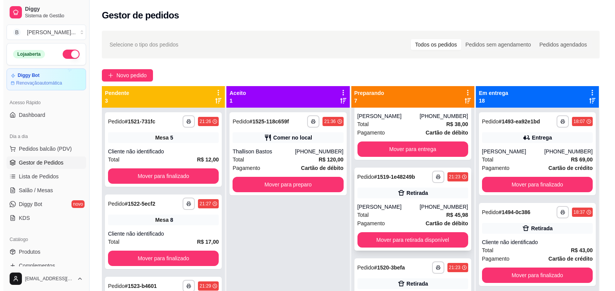
scroll to position [269, 0]
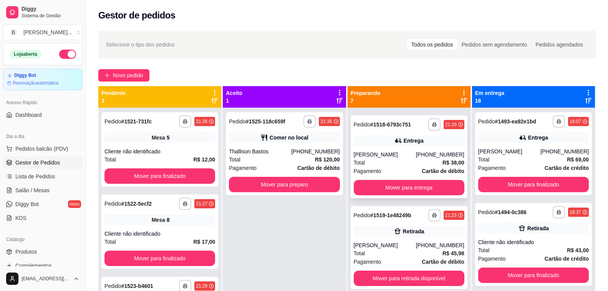
click at [372, 153] on div "[PERSON_NAME]" at bounding box center [385, 155] width 62 height 8
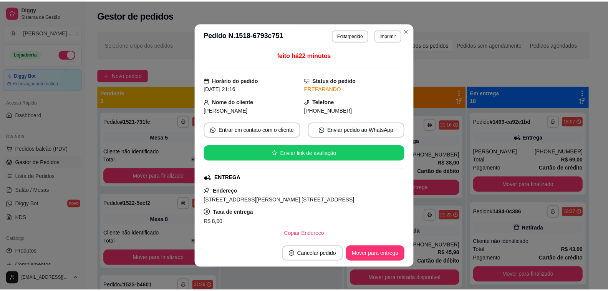
scroll to position [38, 0]
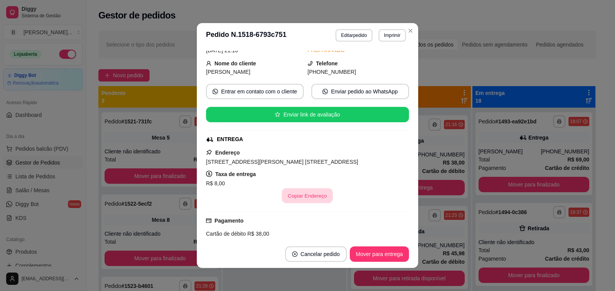
click at [315, 203] on button "Copiar Endereço" at bounding box center [307, 195] width 51 height 15
click at [377, 256] on button "Mover para entrega" at bounding box center [379, 253] width 59 height 15
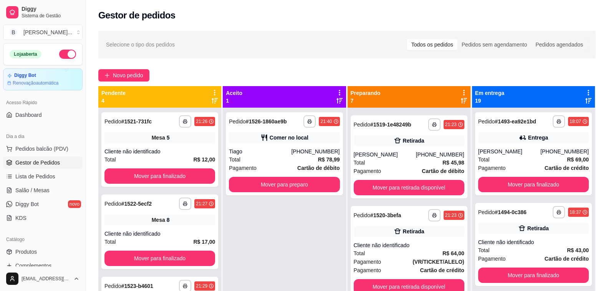
scroll to position [178, 0]
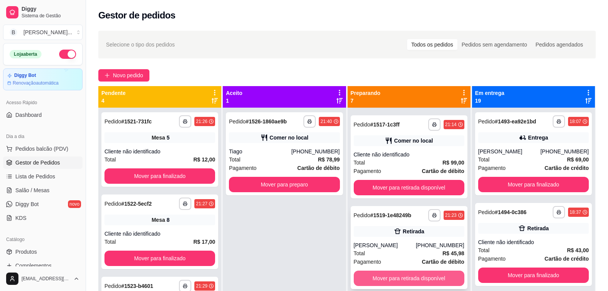
click at [402, 280] on button "Mover para retirada disponível" at bounding box center [409, 277] width 111 height 15
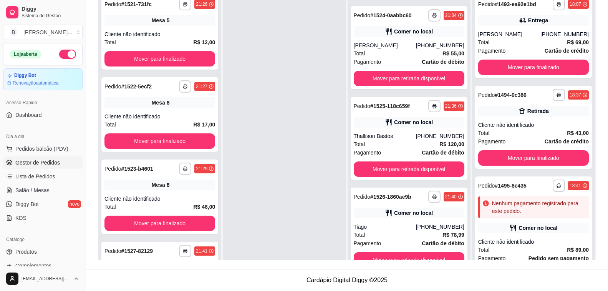
scroll to position [0, 0]
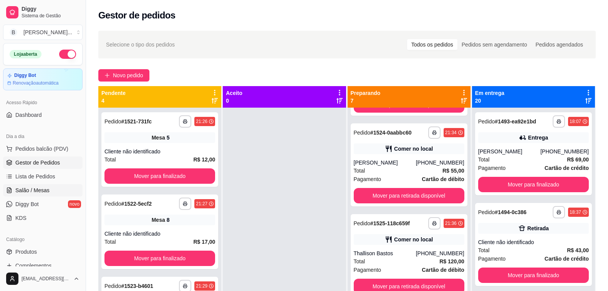
click at [24, 186] on link "Salão / Mesas" at bounding box center [43, 190] width 80 height 12
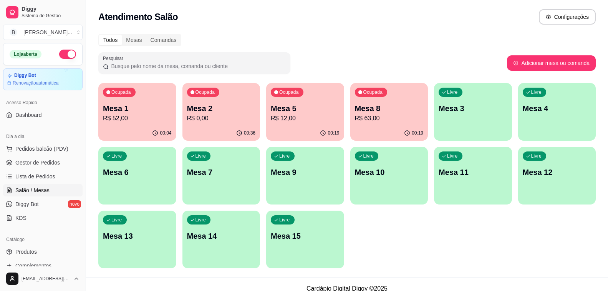
click at [378, 181] on div "Livre Mesa 10" at bounding box center [389, 171] width 78 height 48
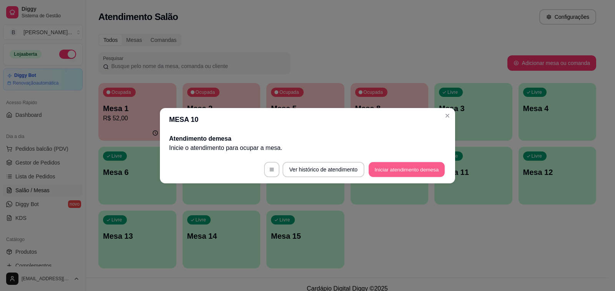
click at [410, 167] on button "Iniciar atendimento de mesa" at bounding box center [406, 169] width 76 height 15
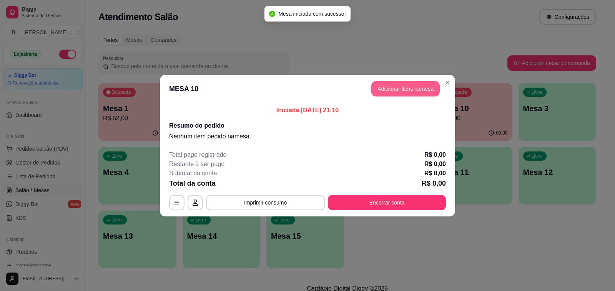
click at [394, 91] on button "Adicionar itens na mesa" at bounding box center [405, 88] width 68 height 15
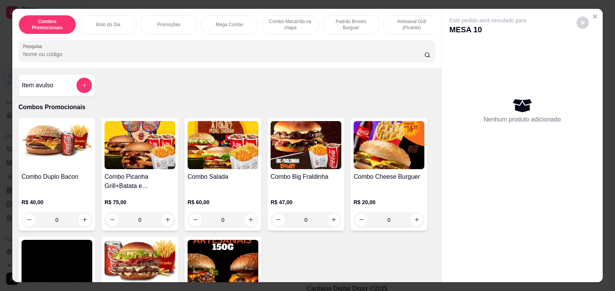
click at [50, 57] on input "Pesquisa" at bounding box center [223, 54] width 401 height 8
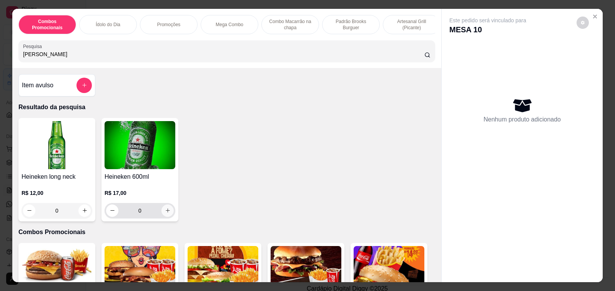
type input "[PERSON_NAME]"
click at [165, 213] on icon "increase-product-quantity" at bounding box center [168, 210] width 6 height 6
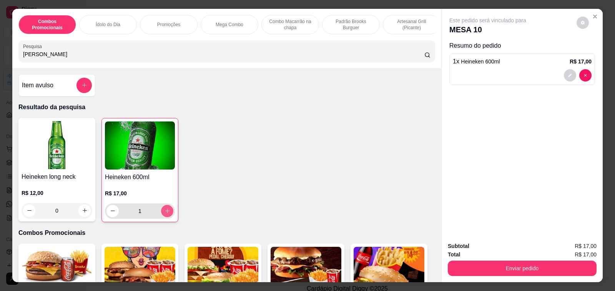
type input "1"
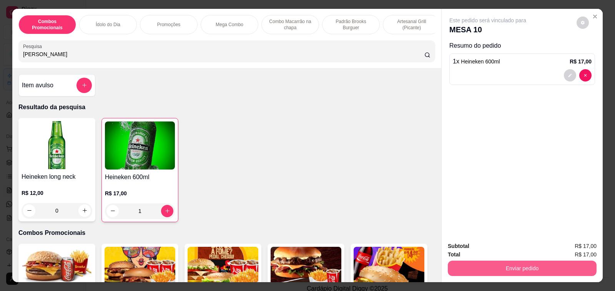
click at [504, 268] on button "Enviar pedido" at bounding box center [522, 267] width 149 height 15
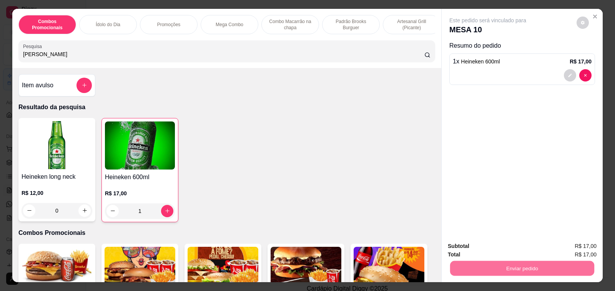
click at [569, 247] on button "Enviar pedido" at bounding box center [575, 246] width 43 height 15
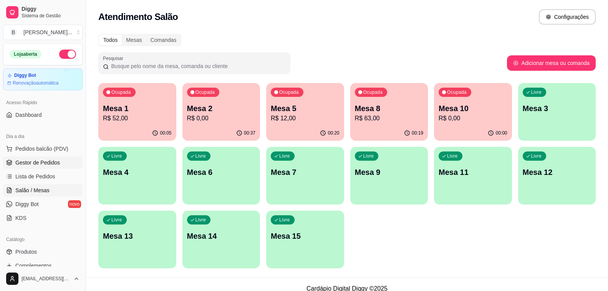
click at [28, 164] on span "Gestor de Pedidos" at bounding box center [37, 163] width 45 height 8
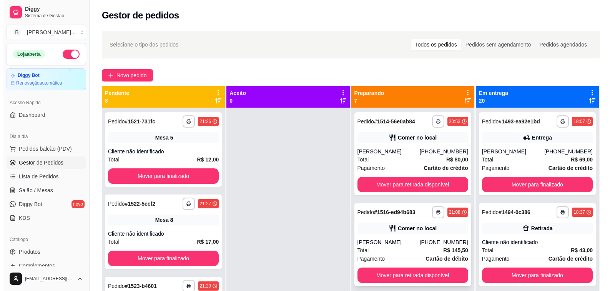
scroll to position [38, 0]
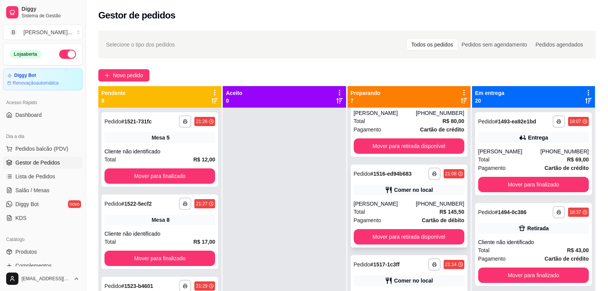
click at [359, 207] on div "[PERSON_NAME]" at bounding box center [385, 204] width 62 height 8
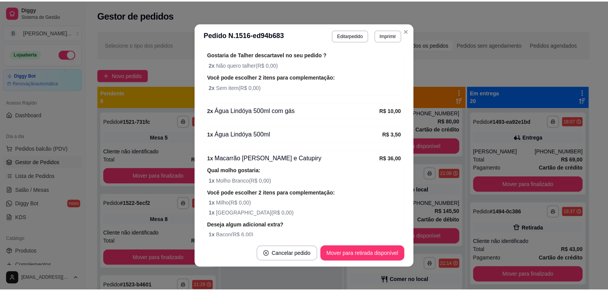
scroll to position [289, 0]
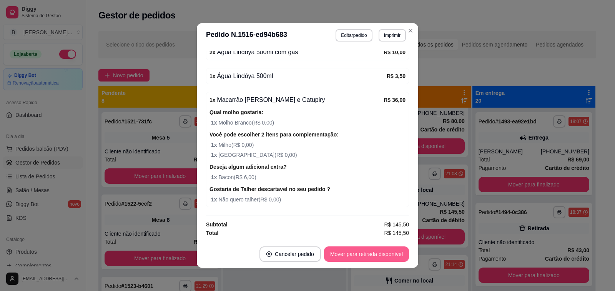
click at [352, 256] on button "Mover para retirada disponível" at bounding box center [366, 253] width 85 height 15
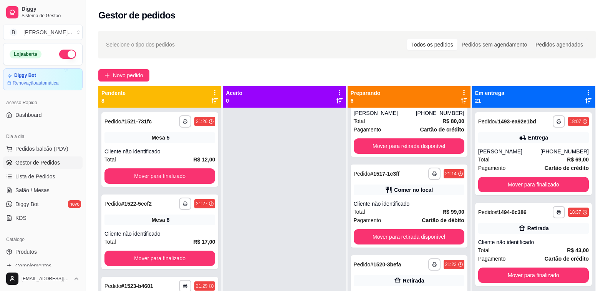
click at [157, 31] on div "Selecione o tipo dos pedidos Todos os pedidos Pedidos sem agendamento Pedidos a…" at bounding box center [347, 45] width 498 height 28
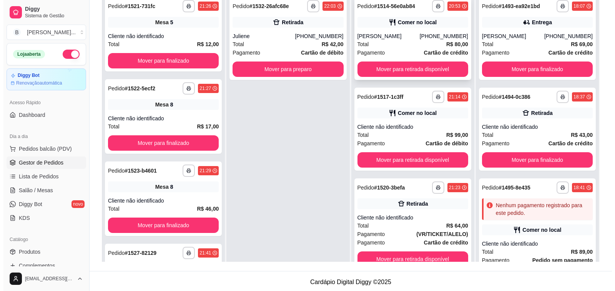
scroll to position [38, 0]
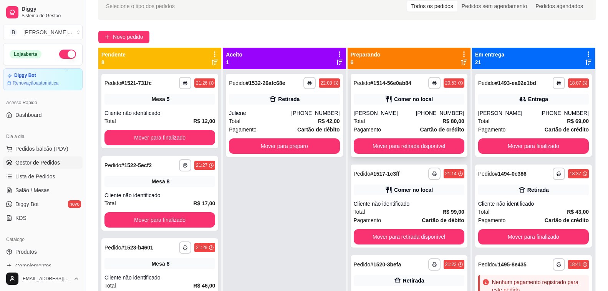
click at [401, 107] on div "**********" at bounding box center [409, 115] width 117 height 83
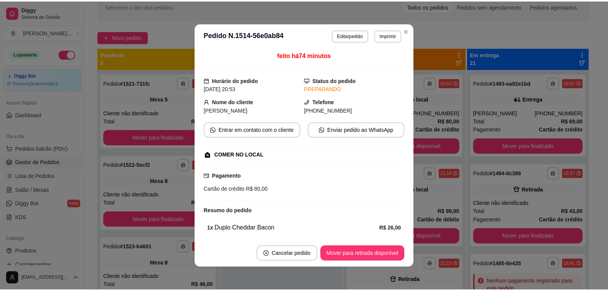
scroll to position [142, 0]
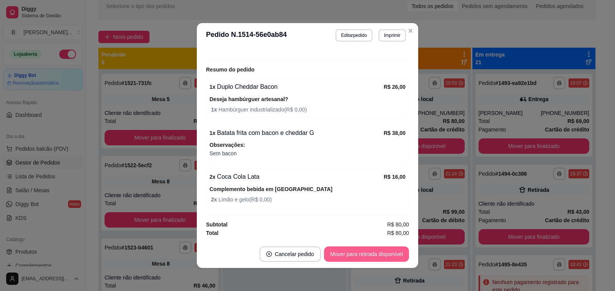
click at [365, 257] on button "Mover para retirada disponível" at bounding box center [366, 253] width 85 height 15
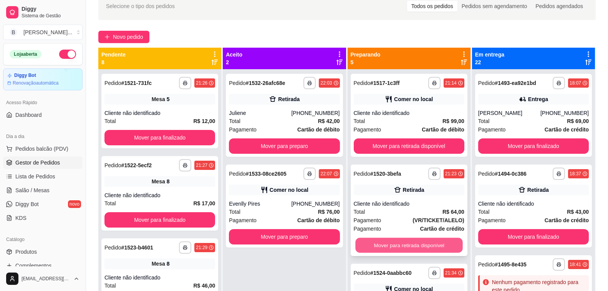
click at [397, 246] on button "Mover para retirada disponível" at bounding box center [409, 245] width 108 height 15
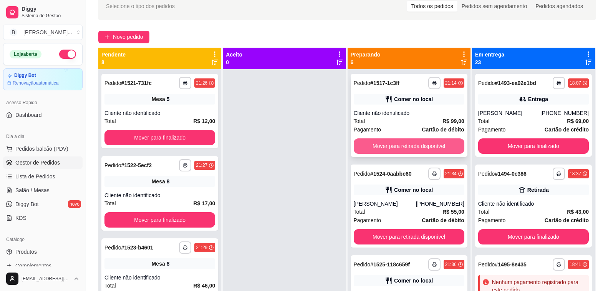
click at [398, 145] on button "Mover para retirada disponível" at bounding box center [409, 145] width 111 height 15
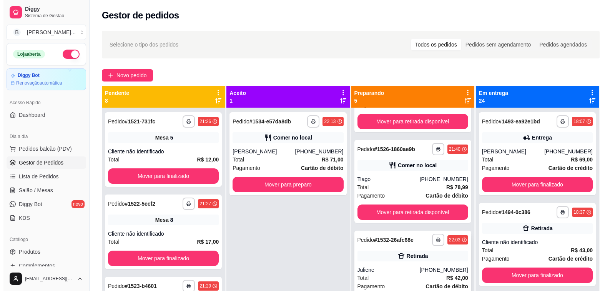
scroll to position [170, 0]
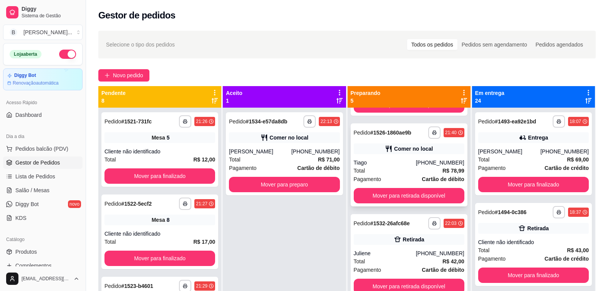
click at [397, 169] on div "Total R$ 78,99" at bounding box center [409, 170] width 111 height 8
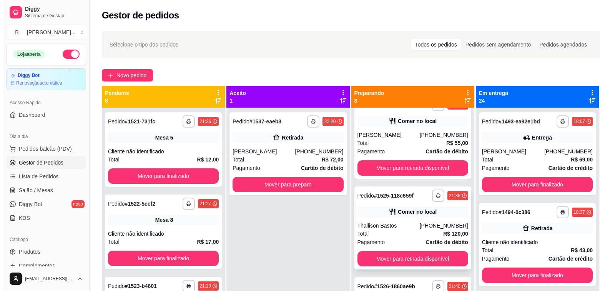
scroll to position [0, 0]
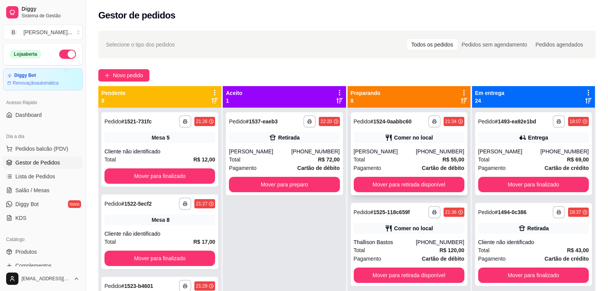
click at [372, 158] on div "Total R$ 55,00" at bounding box center [409, 159] width 111 height 8
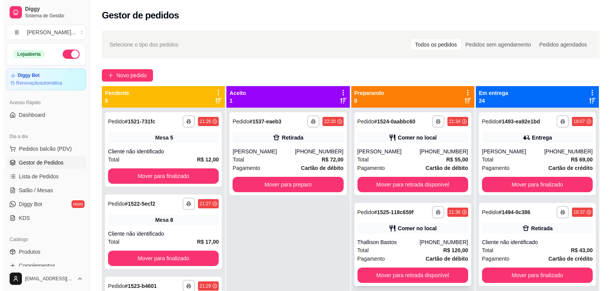
scroll to position [38, 0]
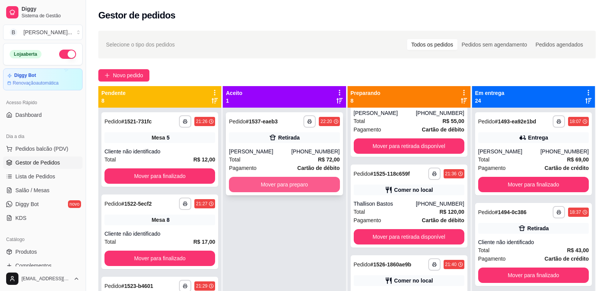
click at [292, 183] on button "Mover para preparo" at bounding box center [284, 184] width 111 height 15
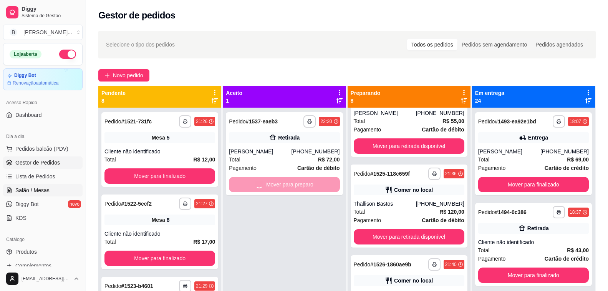
click at [50, 190] on link "Salão / Mesas" at bounding box center [43, 190] width 80 height 12
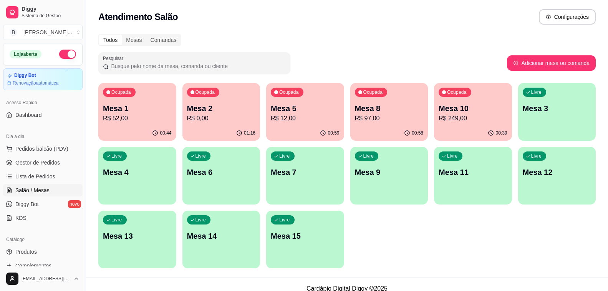
click at [473, 124] on div "Ocupada Mesa 10 R$ 249,00" at bounding box center [473, 104] width 78 height 43
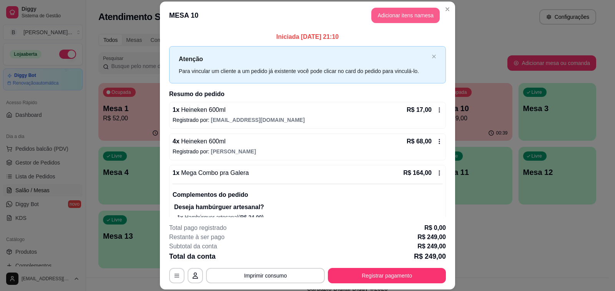
click at [399, 14] on button "Adicionar itens na mesa" at bounding box center [405, 15] width 68 height 15
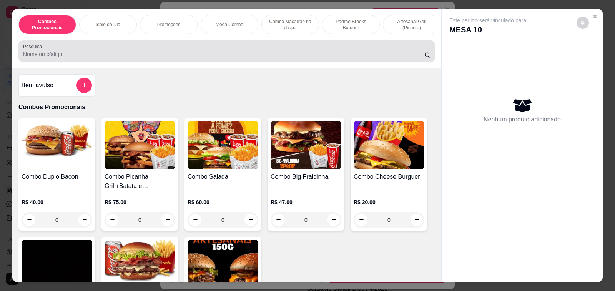
click at [261, 58] on input "Pesquisa" at bounding box center [223, 54] width 401 height 8
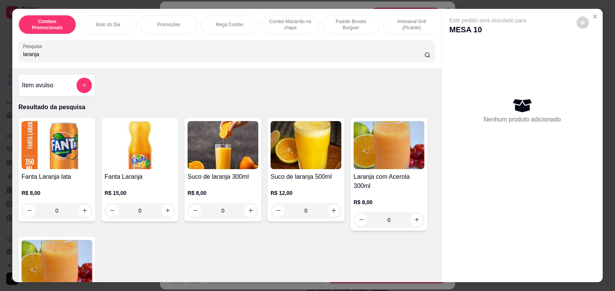
type input "laranja"
click at [307, 163] on img at bounding box center [305, 145] width 71 height 48
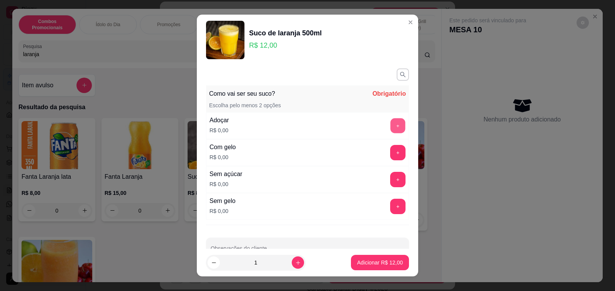
click at [390, 124] on button "+" at bounding box center [397, 125] width 15 height 15
click at [390, 155] on button "+" at bounding box center [397, 152] width 15 height 15
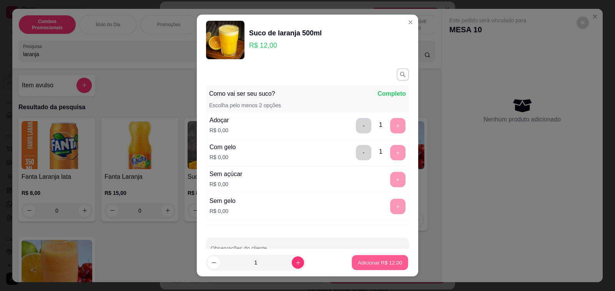
click at [380, 267] on button "Adicionar R$ 12,00" at bounding box center [380, 262] width 56 height 15
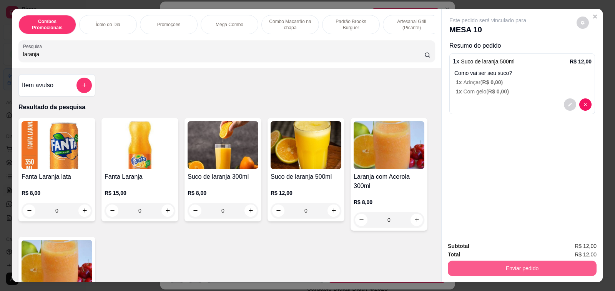
click at [525, 271] on button "Enviar pedido" at bounding box center [522, 267] width 149 height 15
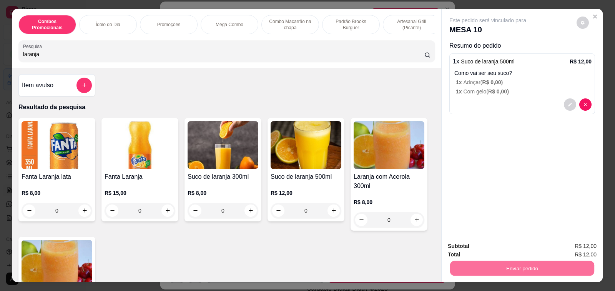
click at [579, 246] on button "Enviar pedido" at bounding box center [575, 246] width 43 height 15
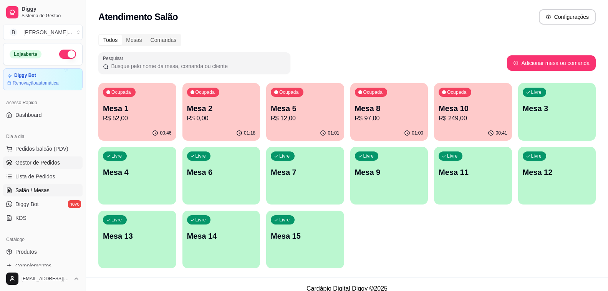
click at [54, 164] on span "Gestor de Pedidos" at bounding box center [37, 163] width 45 height 8
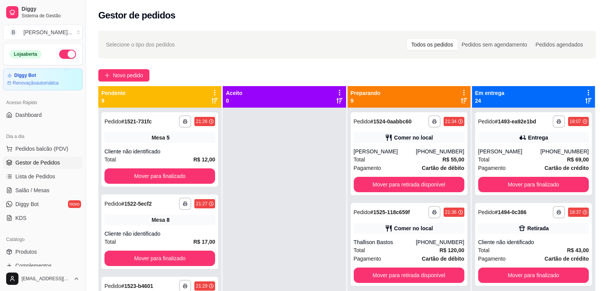
click at [395, 181] on button "Mover para retirada disponível" at bounding box center [409, 184] width 111 height 15
click at [34, 191] on span "Salão / Mesas" at bounding box center [32, 190] width 34 height 8
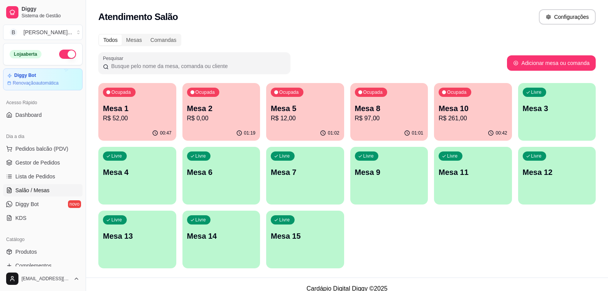
click at [331, 124] on div "Ocupada Mesa 5 R$ 12,00" at bounding box center [305, 104] width 78 height 43
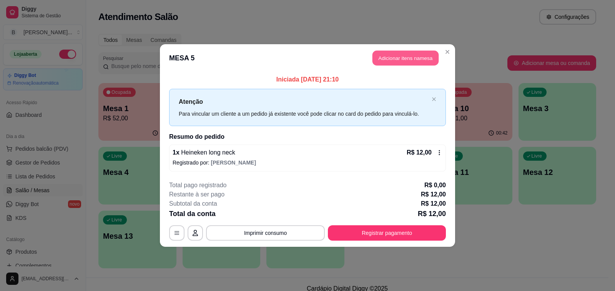
click at [405, 57] on button "Adicionar itens na mesa" at bounding box center [405, 58] width 66 height 15
click at [200, 57] on input "Pesquisa" at bounding box center [223, 54] width 401 height 8
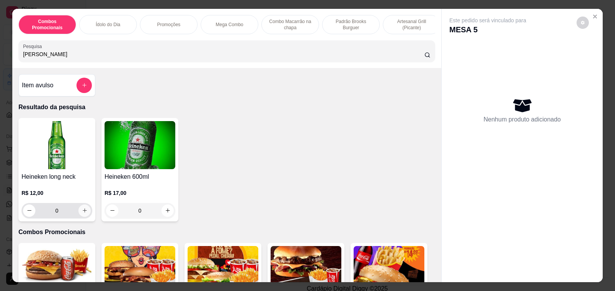
type input "[PERSON_NAME]"
click at [78, 215] on button "increase-product-quantity" at bounding box center [84, 210] width 12 height 12
type input "1"
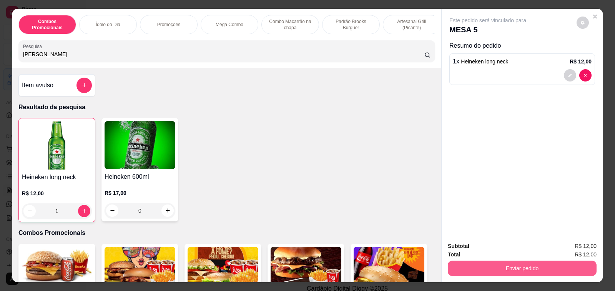
click at [507, 263] on button "Enviar pedido" at bounding box center [522, 267] width 149 height 15
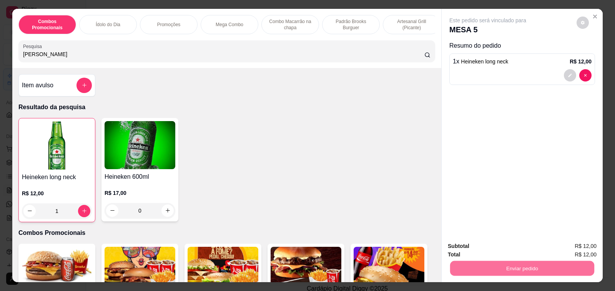
click at [577, 244] on button "Enviar pedido" at bounding box center [575, 246] width 43 height 15
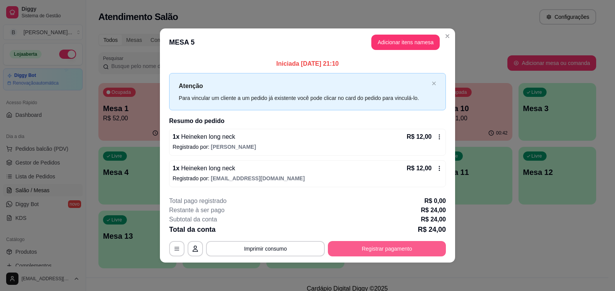
click at [375, 245] on button "Registrar pagamento" at bounding box center [387, 248] width 118 height 15
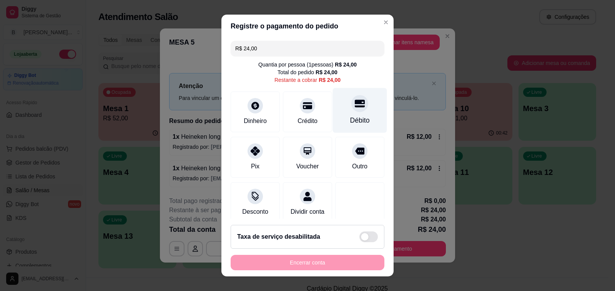
click at [350, 120] on div "Débito" at bounding box center [360, 120] width 20 height 10
click at [313, 262] on div "Encerrar conta" at bounding box center [308, 262] width 154 height 15
type input "R$ 0,00"
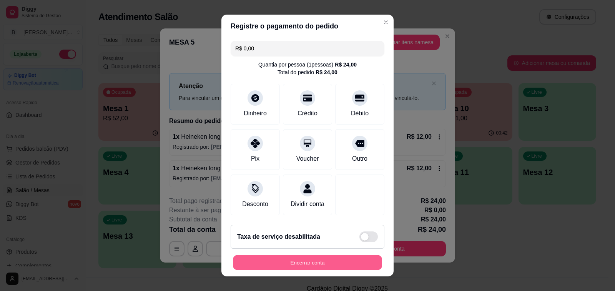
click at [313, 262] on button "Encerrar conta" at bounding box center [307, 262] width 149 height 15
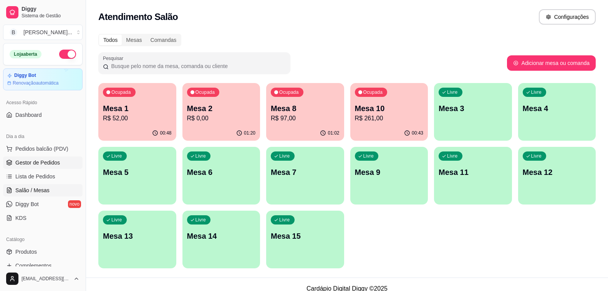
click at [25, 160] on span "Gestor de Pedidos" at bounding box center [37, 163] width 45 height 8
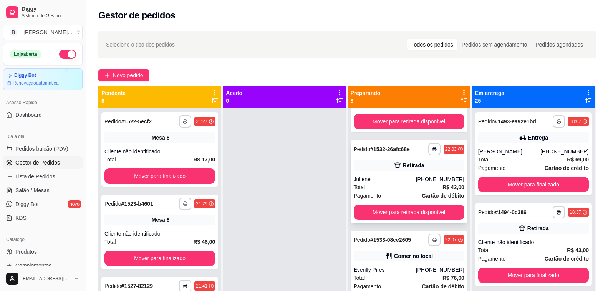
scroll to position [115, 0]
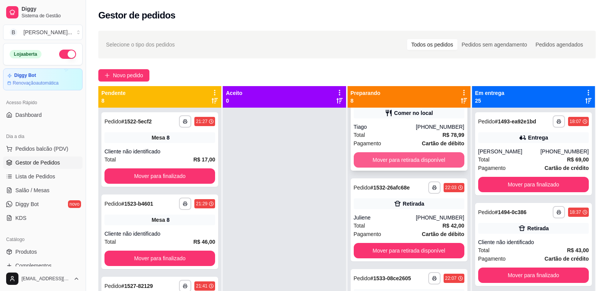
click at [399, 158] on button "Mover para retirada disponível" at bounding box center [409, 159] width 111 height 15
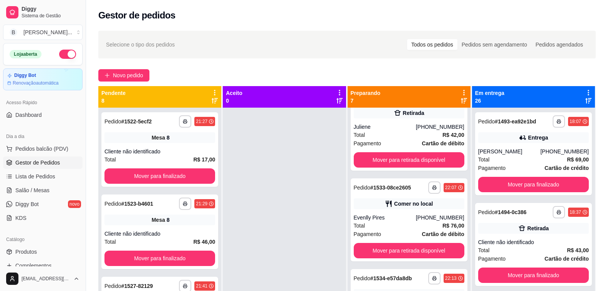
scroll to position [25, 0]
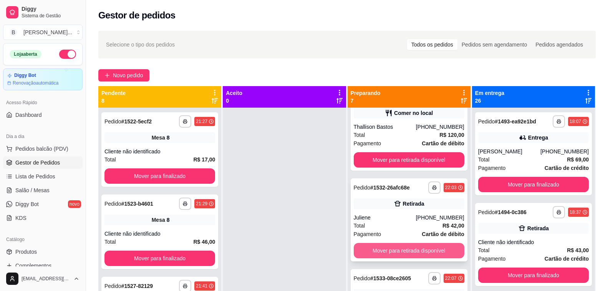
click at [375, 250] on button "Mover para retirada disponível" at bounding box center [409, 250] width 111 height 15
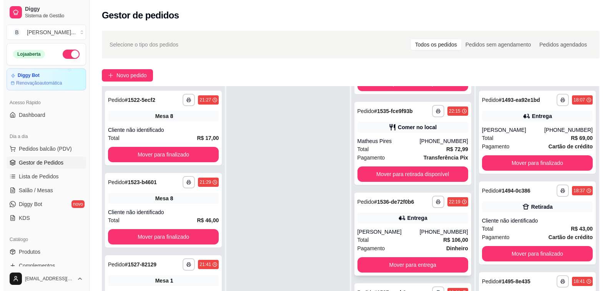
scroll to position [38, 0]
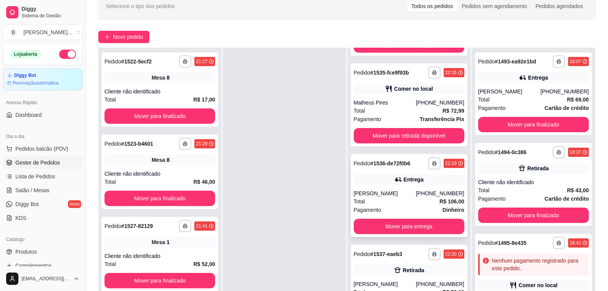
click at [387, 192] on div "[PERSON_NAME]" at bounding box center [385, 193] width 62 height 8
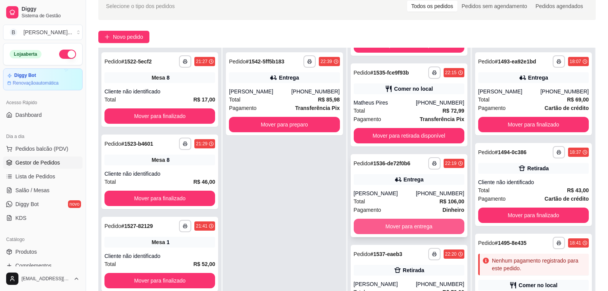
click at [375, 226] on button "Mover para entrega" at bounding box center [409, 226] width 111 height 15
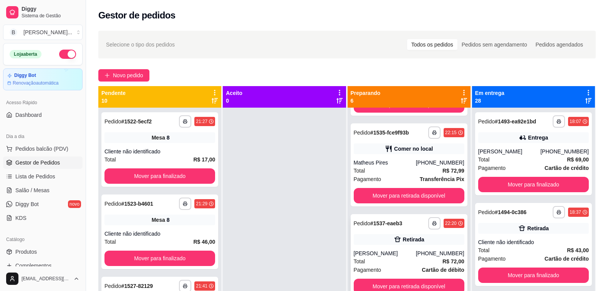
scroll to position [22, 0]
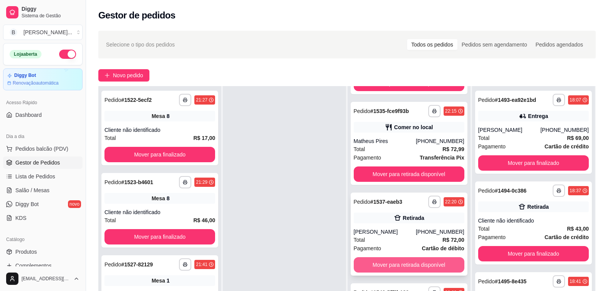
click at [394, 259] on button "Mover para retirada disponível" at bounding box center [409, 264] width 111 height 15
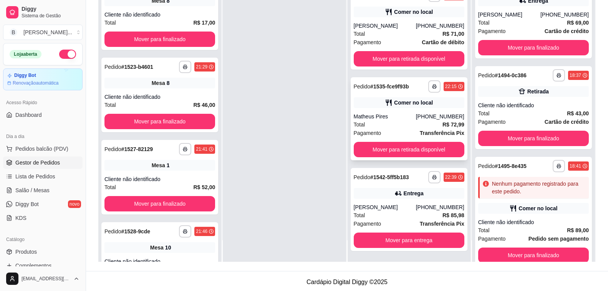
scroll to position [117, 0]
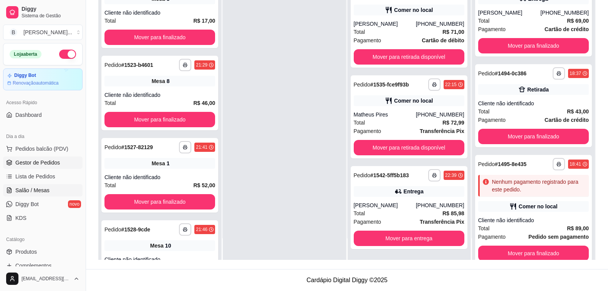
click at [33, 187] on span "Salão / Mesas" at bounding box center [32, 190] width 34 height 8
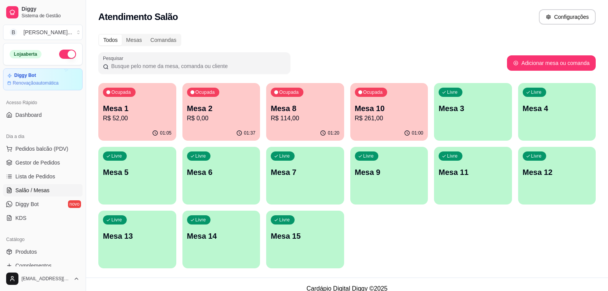
click at [385, 113] on p "Mesa 10" at bounding box center [389, 108] width 69 height 11
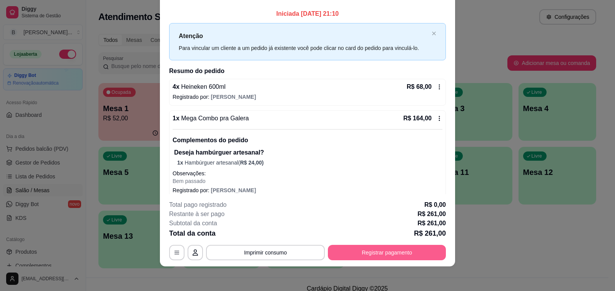
click at [382, 250] on button "Registrar pagamento" at bounding box center [387, 252] width 118 height 15
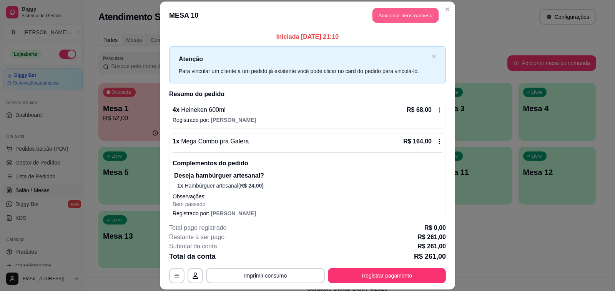
click at [403, 17] on button "Adicionar itens na mesa" at bounding box center [405, 15] width 66 height 15
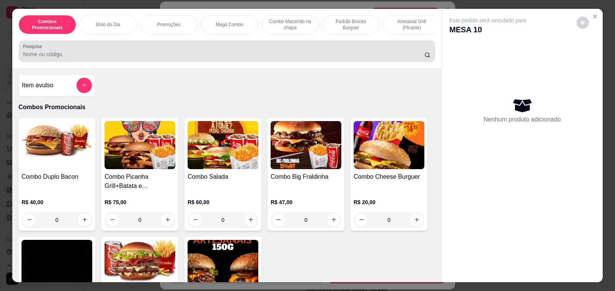
click at [90, 51] on div at bounding box center [226, 50] width 407 height 15
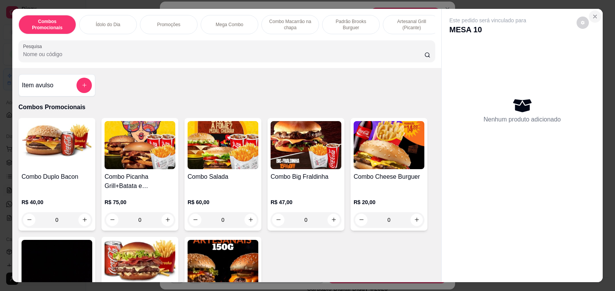
click at [592, 15] on icon "Close" at bounding box center [595, 16] width 6 height 6
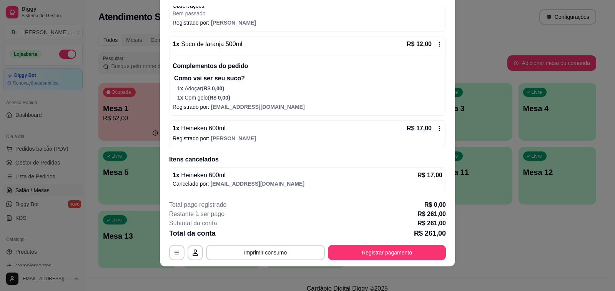
scroll to position [52, 0]
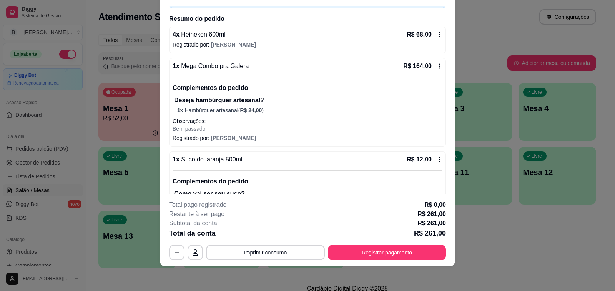
click at [436, 35] on icon at bounding box center [439, 35] width 6 height 6
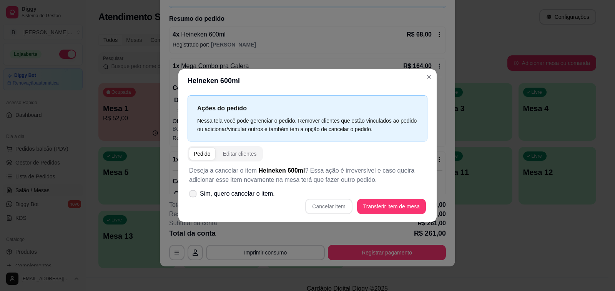
click at [193, 192] on icon at bounding box center [193, 193] width 6 height 4
click at [193, 195] on input "Sim, quero cancelar o item." at bounding box center [191, 197] width 5 height 5
checkbox input "true"
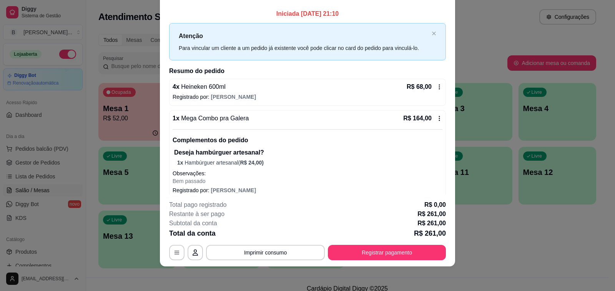
scroll to position [0, 0]
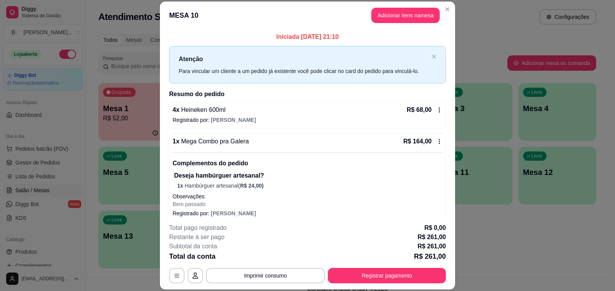
click at [436, 108] on icon at bounding box center [439, 110] width 6 height 6
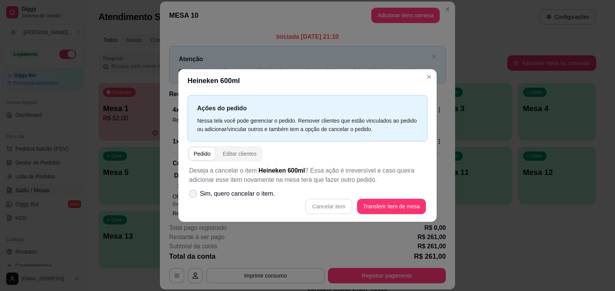
click at [193, 192] on icon at bounding box center [193, 193] width 6 height 5
click at [193, 195] on input "Sim, quero cancelar o item." at bounding box center [191, 197] width 5 height 5
checkbox input "true"
click at [324, 209] on button "Cancelar item" at bounding box center [329, 206] width 46 height 15
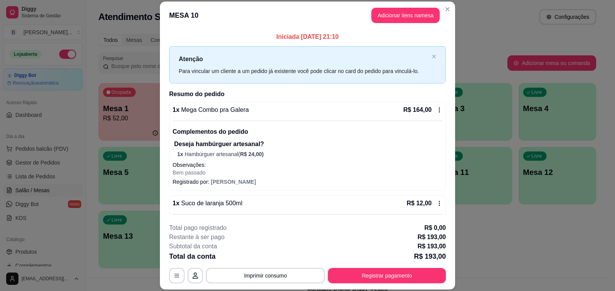
scroll to position [164, 0]
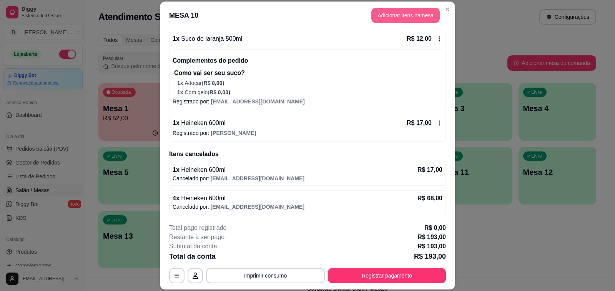
click at [401, 18] on button "Adicionar itens na mesa" at bounding box center [405, 15] width 68 height 15
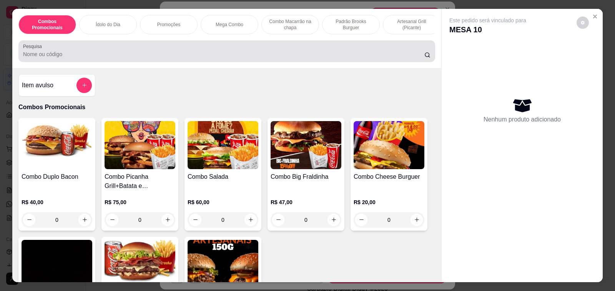
click at [131, 57] on input "Pesquisa" at bounding box center [223, 54] width 401 height 8
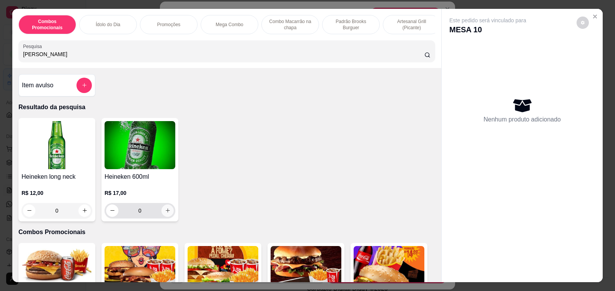
type input "[PERSON_NAME]"
click at [165, 212] on icon "increase-product-quantity" at bounding box center [168, 210] width 6 height 6
type input "1"
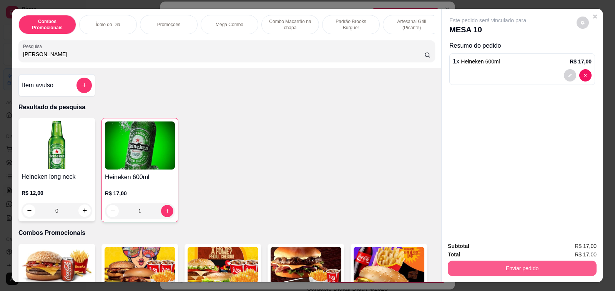
click at [491, 262] on button "Enviar pedido" at bounding box center [522, 267] width 149 height 15
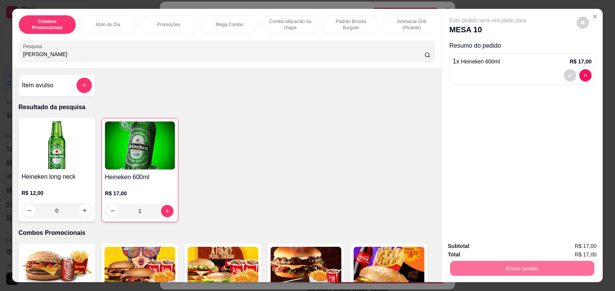
click at [569, 245] on button "Enviar pedido" at bounding box center [575, 246] width 43 height 15
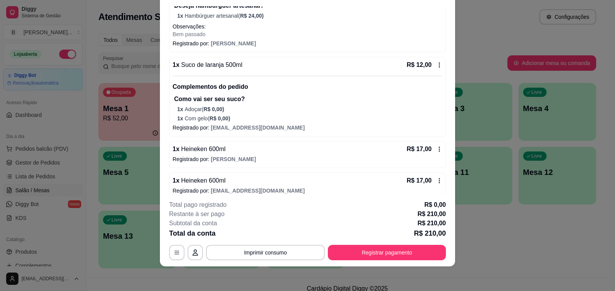
scroll to position [154, 0]
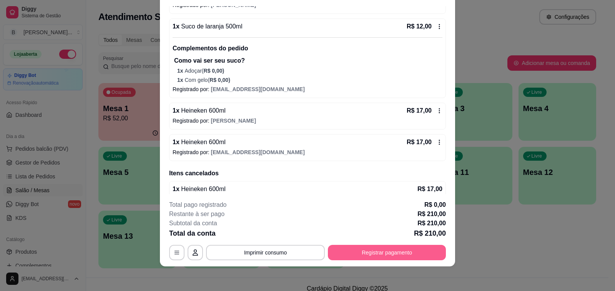
click at [365, 256] on button "Registrar pagamento" at bounding box center [387, 252] width 118 height 15
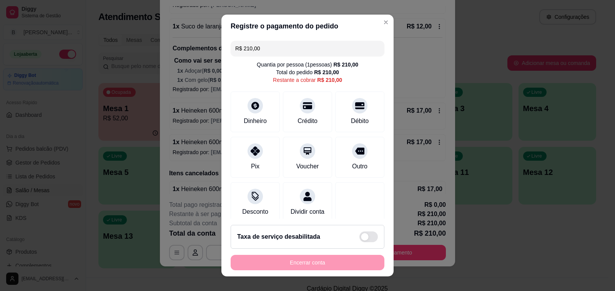
click at [269, 39] on div "R$ 210,00 Quantia por pessoa ( 1 pessoas) R$ 210,00 Total do pedido R$ 210,00 R…" at bounding box center [307, 128] width 172 height 181
click at [273, 48] on input "R$ 210,00" at bounding box center [307, 48] width 144 height 15
click at [250, 156] on div at bounding box center [255, 148] width 17 height 17
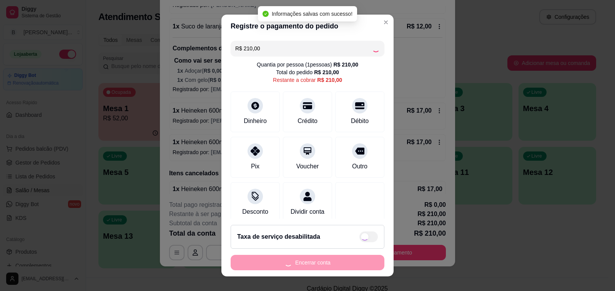
type input "R$ 0,00"
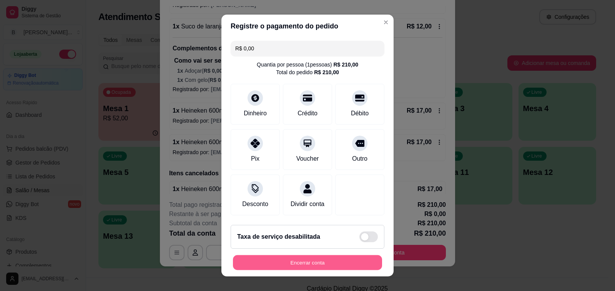
click at [272, 260] on button "Encerrar conta" at bounding box center [307, 262] width 149 height 15
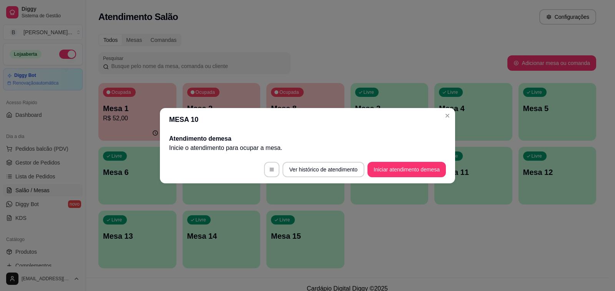
scroll to position [0, 0]
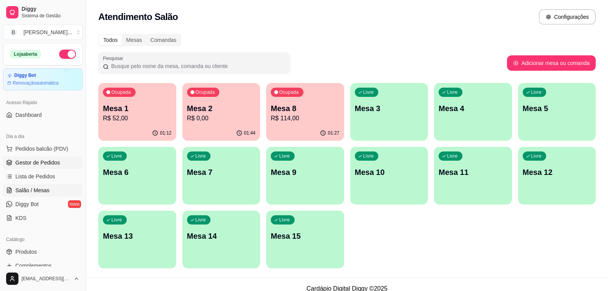
click at [37, 159] on span "Gestor de Pedidos" at bounding box center [37, 163] width 45 height 8
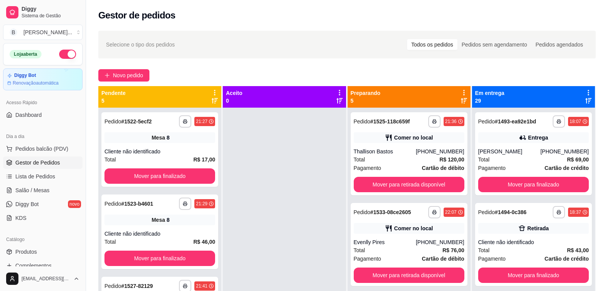
click at [317, 75] on div "Novo pedido" at bounding box center [347, 75] width 498 height 12
click at [184, 73] on div "Novo pedido" at bounding box center [347, 75] width 498 height 12
click at [251, 48] on div "Selecione o tipo dos pedidos Todos os pedidos Pedidos sem agendamento Pedidos a…" at bounding box center [347, 44] width 482 height 12
click at [315, 119] on div at bounding box center [284, 253] width 123 height 291
click at [239, 73] on div "Novo pedido" at bounding box center [347, 75] width 498 height 12
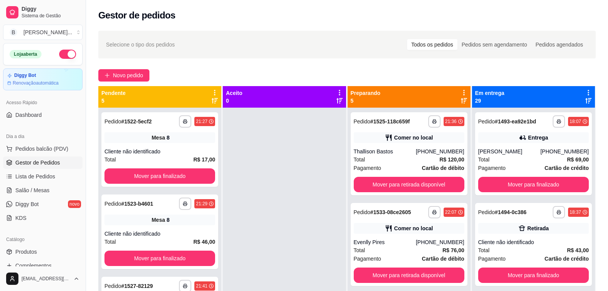
click at [272, 154] on div at bounding box center [284, 253] width 123 height 291
click at [375, 151] on div "Thallison Bastos" at bounding box center [385, 152] width 62 height 8
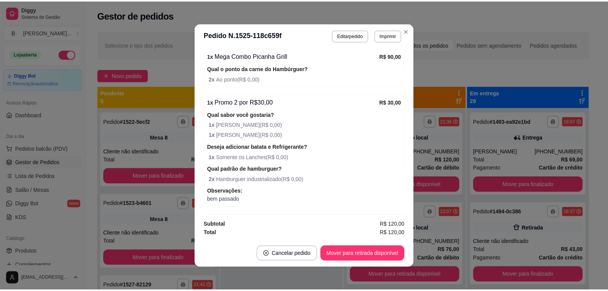
scroll to position [2, 0]
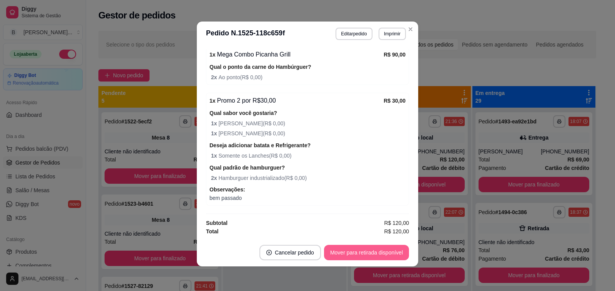
click at [346, 250] on button "Mover para retirada disponível" at bounding box center [366, 252] width 85 height 15
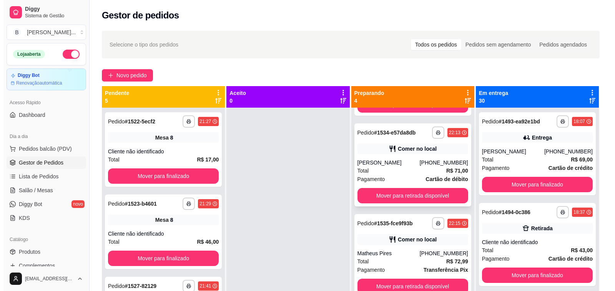
scroll to position [22, 0]
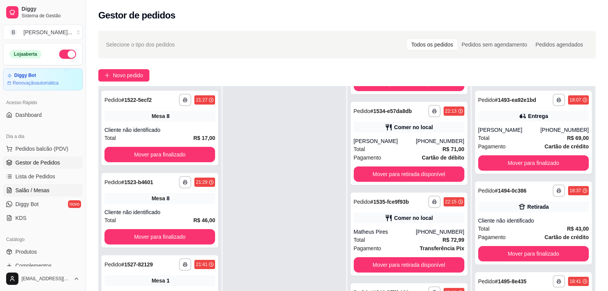
click at [44, 192] on span "Salão / Mesas" at bounding box center [32, 190] width 34 height 8
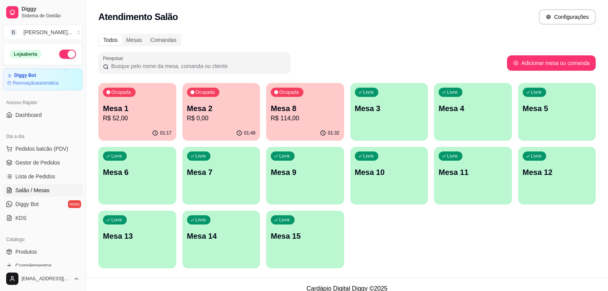
click at [126, 126] on div "01:17" at bounding box center [137, 133] width 78 height 15
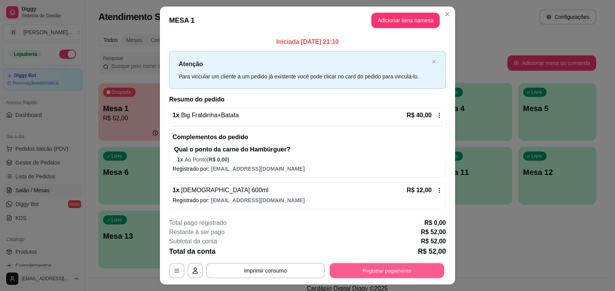
click at [396, 275] on button "Registrar pagamento" at bounding box center [387, 270] width 114 height 15
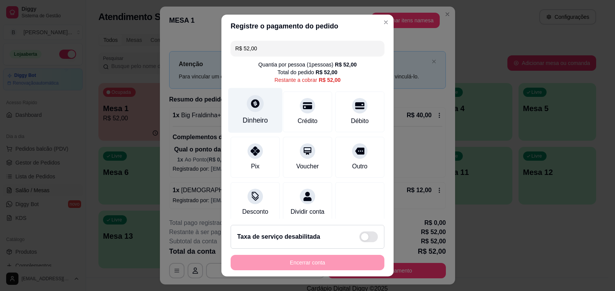
click at [257, 107] on div at bounding box center [255, 103] width 17 height 17
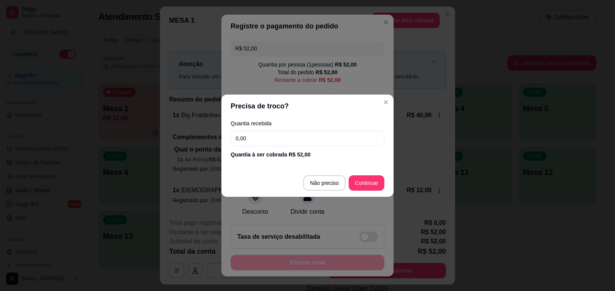
click at [312, 141] on input "0,00" at bounding box center [308, 138] width 154 height 15
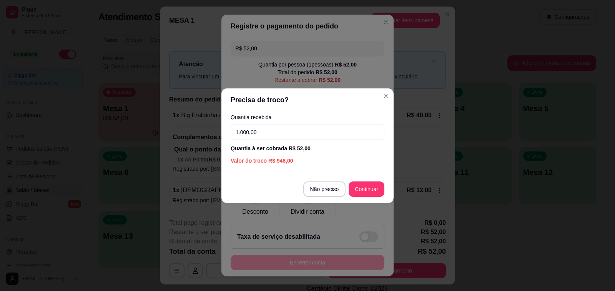
type input "100,00"
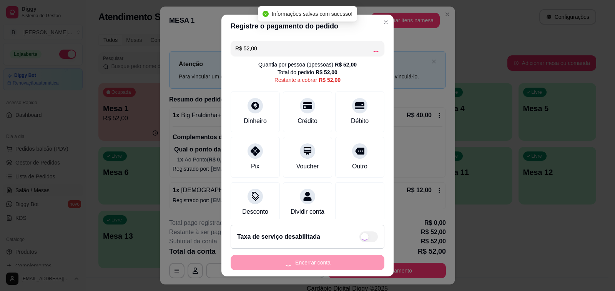
type input "R$ 0,00"
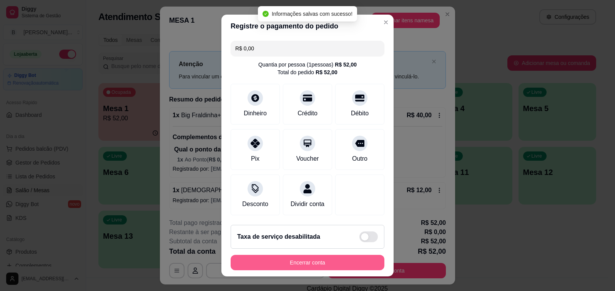
click at [297, 262] on button "Encerrar conta" at bounding box center [308, 262] width 154 height 15
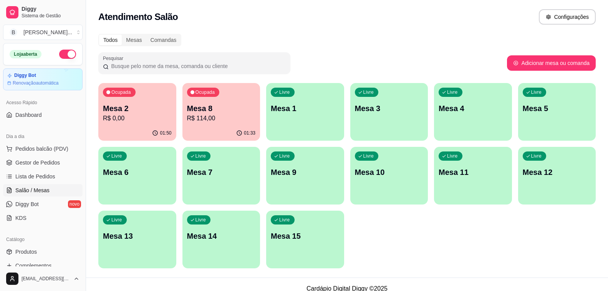
click at [113, 120] on p "R$ 0,00" at bounding box center [137, 118] width 69 height 9
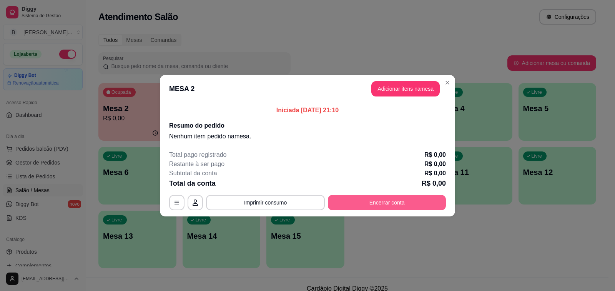
click at [370, 203] on button "Encerrar conta" at bounding box center [387, 202] width 118 height 15
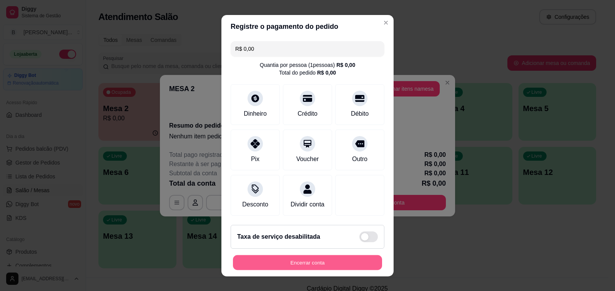
click at [318, 261] on button "Encerrar conta" at bounding box center [307, 262] width 149 height 15
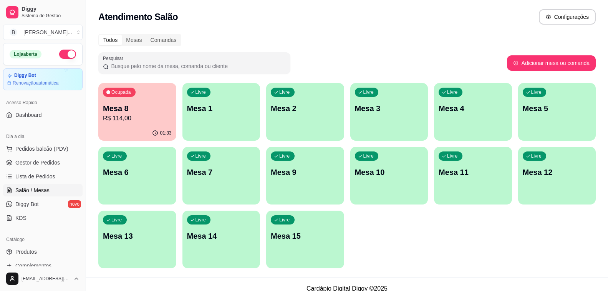
click at [127, 119] on p "R$ 114,00" at bounding box center [137, 118] width 69 height 9
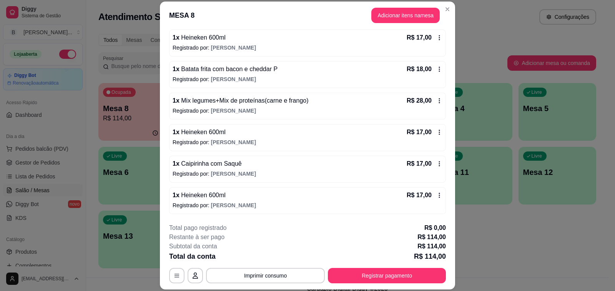
scroll to position [23, 0]
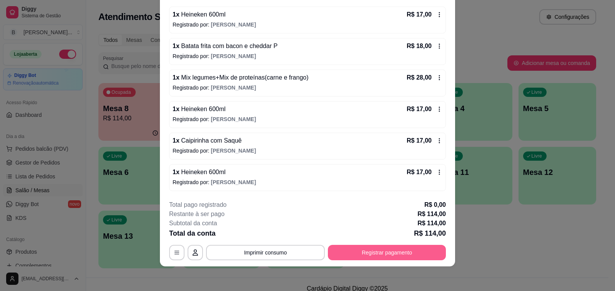
click at [351, 254] on button "Registrar pagamento" at bounding box center [387, 252] width 118 height 15
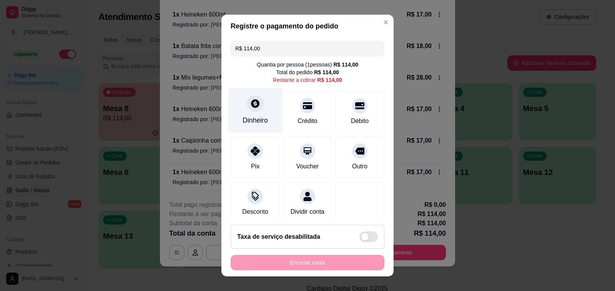
click at [260, 113] on div "Dinheiro" at bounding box center [255, 110] width 54 height 45
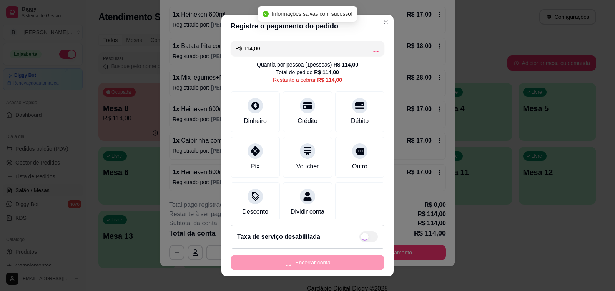
type input "R$ 0,00"
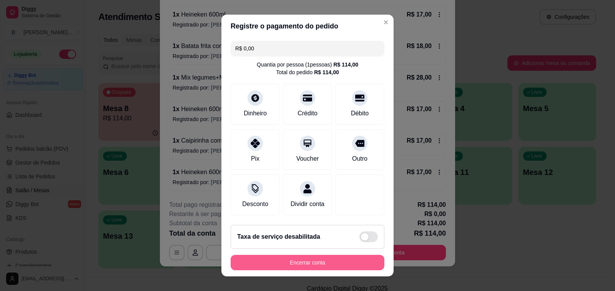
click at [315, 264] on button "Encerrar conta" at bounding box center [308, 262] width 154 height 15
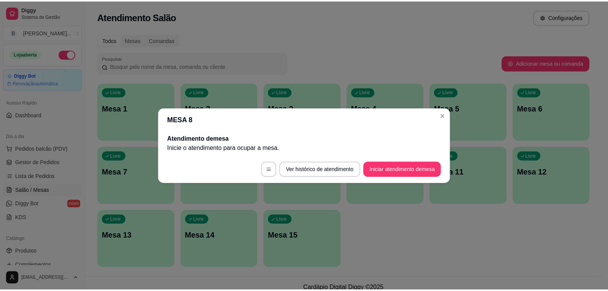
scroll to position [0, 0]
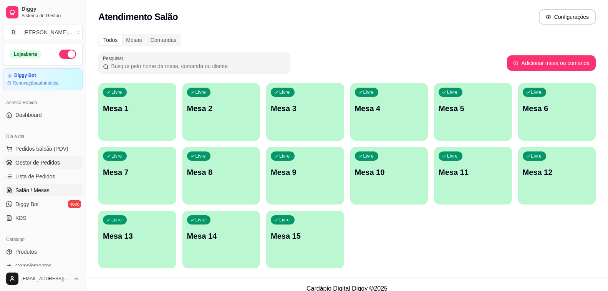
click at [50, 165] on span "Gestor de Pedidos" at bounding box center [37, 163] width 45 height 8
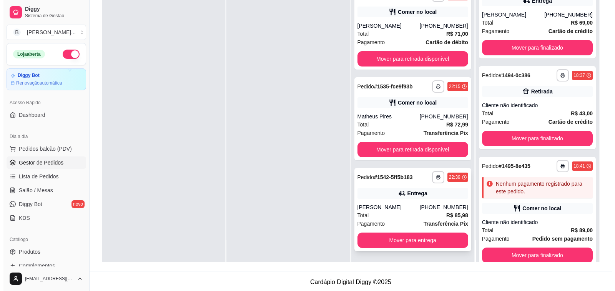
scroll to position [117, 0]
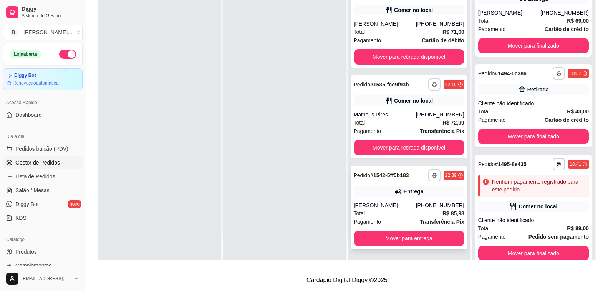
click at [376, 213] on div "Total R$ 85,98" at bounding box center [409, 213] width 111 height 8
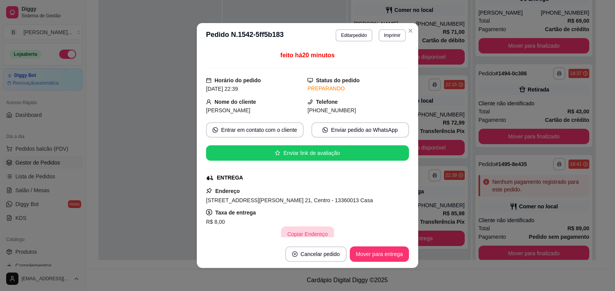
click at [303, 231] on button "Copiar Endereço" at bounding box center [307, 233] width 53 height 15
click at [408, 27] on div "[PERSON_NAME]" at bounding box center [385, 24] width 62 height 8
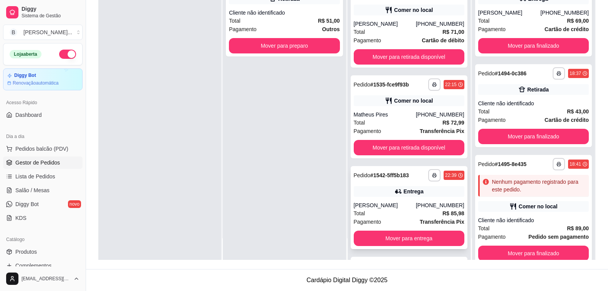
click at [399, 208] on div "[PERSON_NAME]" at bounding box center [385, 205] width 62 height 8
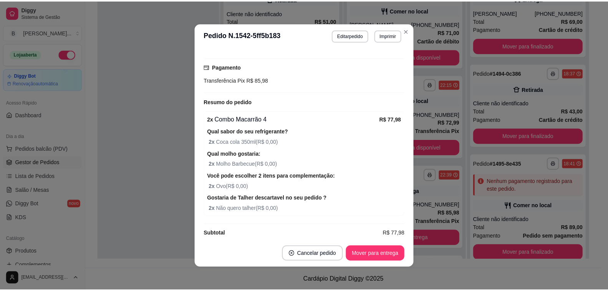
scroll to position [202, 0]
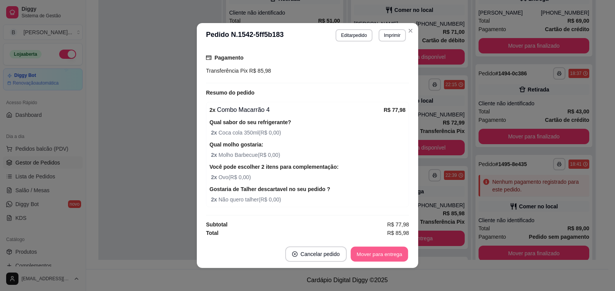
click at [368, 250] on button "Mover para entrega" at bounding box center [379, 254] width 58 height 15
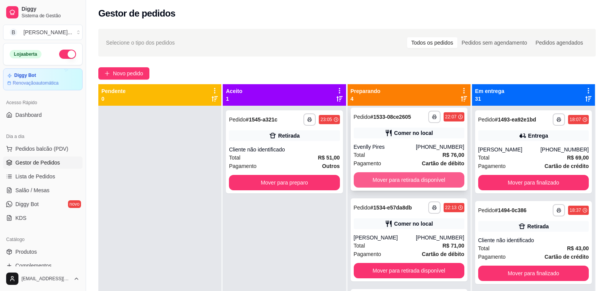
scroll to position [80, 0]
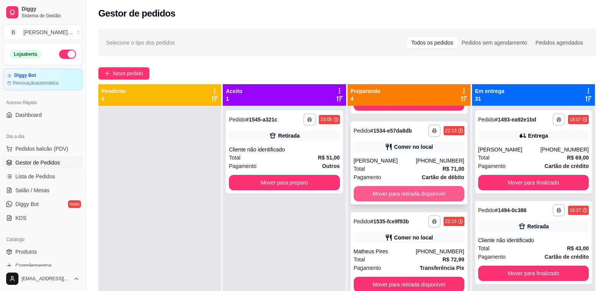
click at [435, 196] on button "Mover para retirada disponível" at bounding box center [409, 193] width 111 height 15
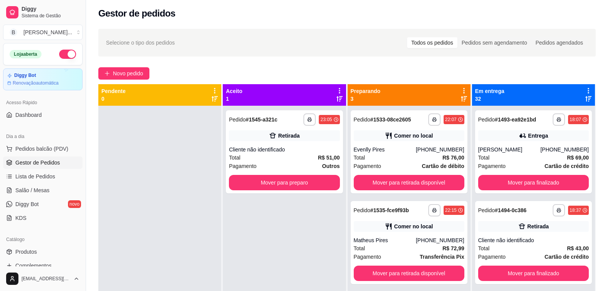
scroll to position [0, 0]
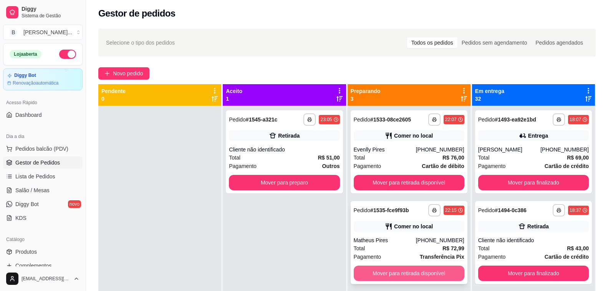
click at [415, 275] on button "Mover para retirada disponível" at bounding box center [409, 272] width 111 height 15
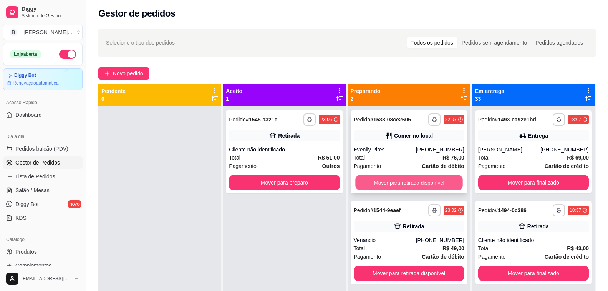
click at [384, 182] on button "Mover para retirada disponível" at bounding box center [409, 182] width 108 height 15
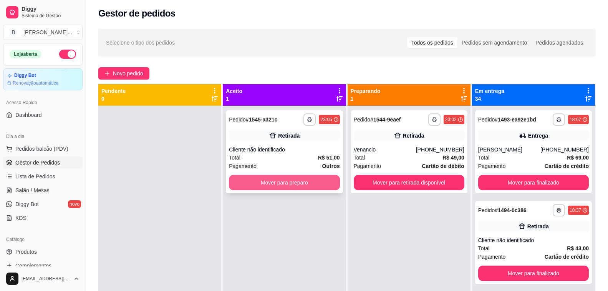
click at [280, 189] on button "Mover para preparo" at bounding box center [284, 182] width 111 height 15
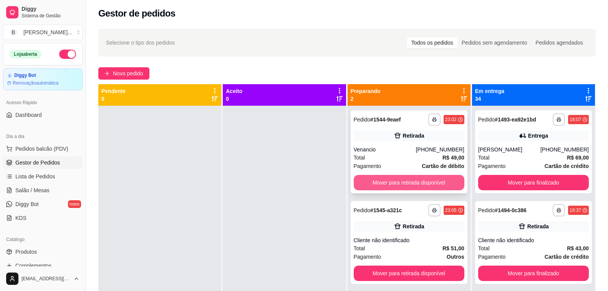
click at [424, 188] on button "Mover para retirada disponível" at bounding box center [409, 182] width 111 height 15
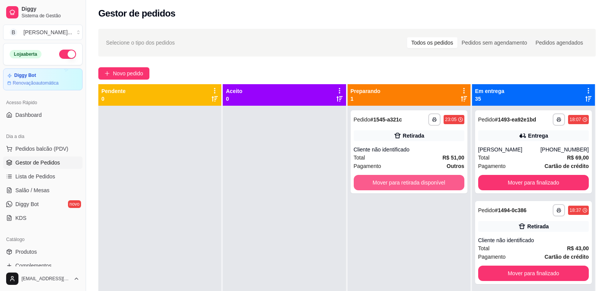
click at [429, 180] on button "Mover para retirada disponível" at bounding box center [409, 182] width 111 height 15
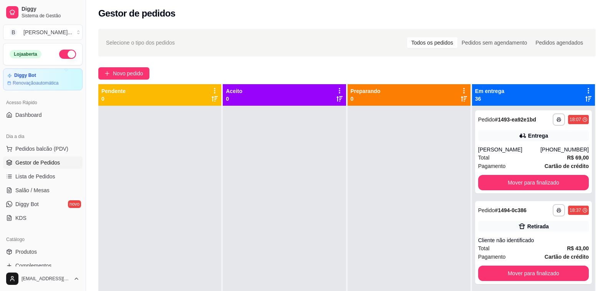
drag, startPoint x: 206, startPoint y: 189, endPoint x: 95, endPoint y: 1, distance: 218.2
click at [206, 189] on div at bounding box center [159, 251] width 123 height 291
drag, startPoint x: 170, startPoint y: 76, endPoint x: 219, endPoint y: 40, distance: 60.5
click at [170, 76] on div "Novo pedido" at bounding box center [347, 73] width 498 height 12
click at [503, 176] on button "Mover para finalizado" at bounding box center [533, 182] width 111 height 15
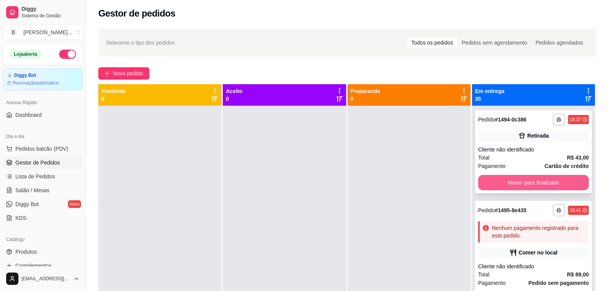
click at [519, 181] on button "Mover para finalizado" at bounding box center [533, 182] width 111 height 15
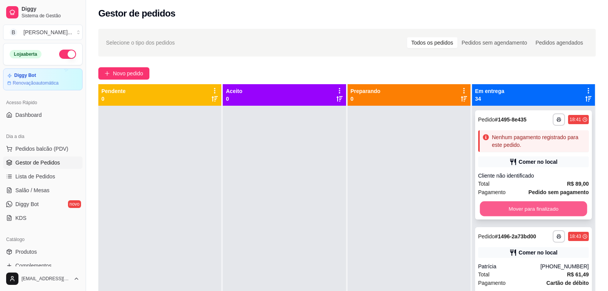
click at [506, 208] on button "Mover para finalizado" at bounding box center [534, 208] width 108 height 15
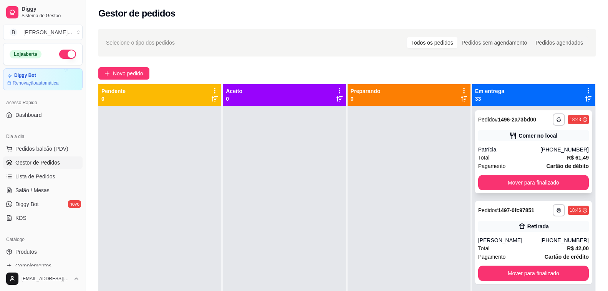
click at [509, 184] on button "Mover para finalizado" at bounding box center [533, 182] width 111 height 15
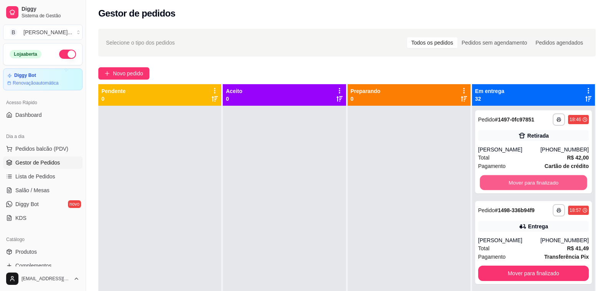
click at [509, 184] on button "Mover para finalizado" at bounding box center [534, 182] width 108 height 15
click at [512, 182] on button "Mover para finalizado" at bounding box center [534, 182] width 108 height 15
click at [518, 181] on button "Mover para finalizado" at bounding box center [533, 182] width 111 height 15
click at [515, 181] on button "Mover para finalizado" at bounding box center [533, 182] width 111 height 15
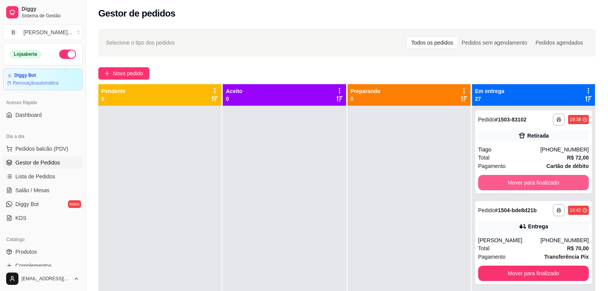
click at [515, 181] on button "Mover para finalizado" at bounding box center [533, 182] width 111 height 15
click at [515, 181] on button "Mover para finalizado" at bounding box center [534, 182] width 108 height 15
click at [515, 181] on button "Mover para finalizado" at bounding box center [533, 182] width 111 height 15
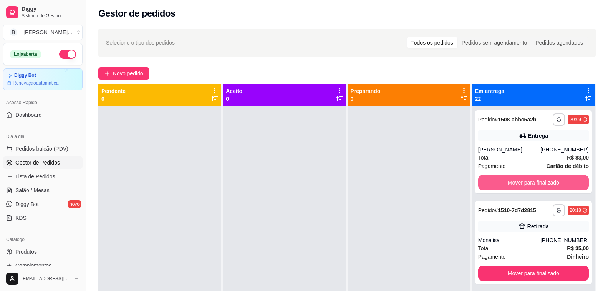
click at [515, 181] on button "Mover para finalizado" at bounding box center [533, 182] width 111 height 15
click at [515, 181] on button "Mover para finalizado" at bounding box center [534, 182] width 108 height 15
click at [515, 181] on button "Mover para finalizado" at bounding box center [533, 182] width 111 height 15
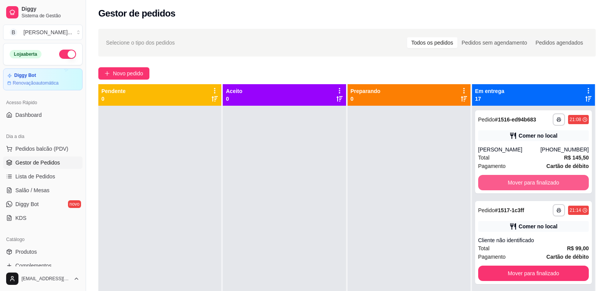
click at [515, 181] on button "Mover para finalizado" at bounding box center [533, 182] width 111 height 15
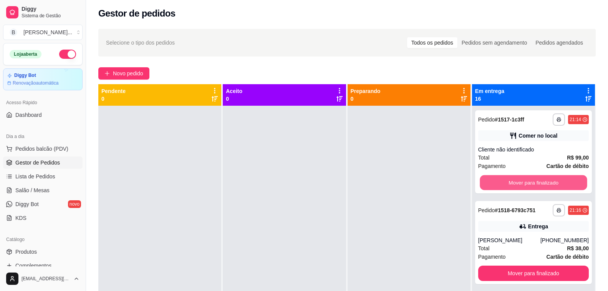
click at [515, 181] on button "Mover para finalizado" at bounding box center [534, 182] width 108 height 15
click at [515, 181] on button "Mover para finalizado" at bounding box center [533, 182] width 111 height 15
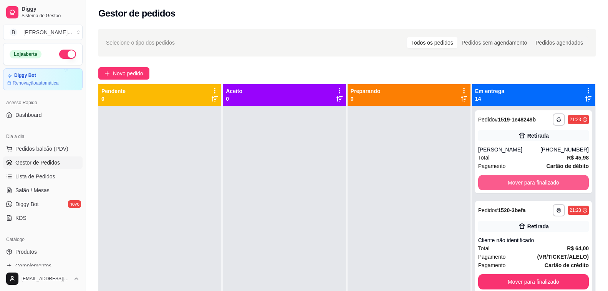
click at [515, 181] on button "Mover para finalizado" at bounding box center [533, 182] width 111 height 15
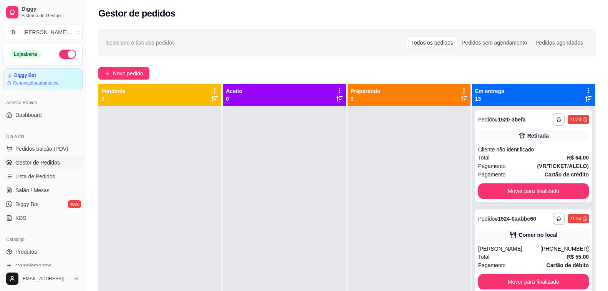
click at [515, 181] on div "**********" at bounding box center [533, 155] width 117 height 91
click at [509, 193] on button "Mover para finalizado" at bounding box center [533, 190] width 111 height 15
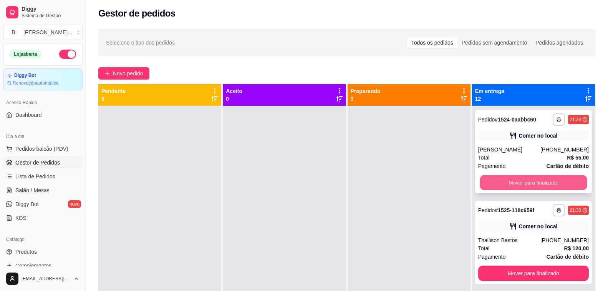
click at [512, 183] on button "Mover para finalizado" at bounding box center [534, 182] width 108 height 15
click at [512, 183] on button "Mover para finalizado" at bounding box center [533, 182] width 111 height 15
click at [512, 183] on button "Mover para finalizado" at bounding box center [534, 182] width 108 height 15
click at [512, 183] on button "Mover para finalizado" at bounding box center [533, 182] width 111 height 15
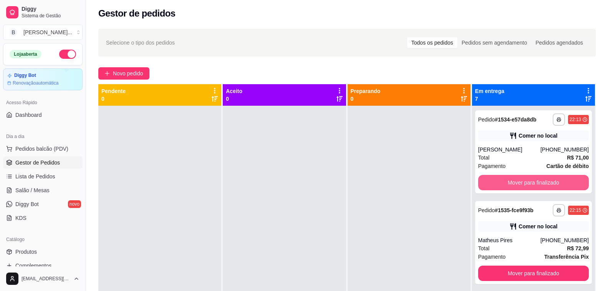
click at [512, 183] on button "Mover para finalizado" at bounding box center [533, 182] width 111 height 15
click at [512, 183] on button "Mover para finalizado" at bounding box center [534, 182] width 108 height 15
click at [512, 183] on button "Mover para finalizado" at bounding box center [533, 182] width 111 height 15
click at [512, 183] on button "Mover para finalizado" at bounding box center [534, 182] width 108 height 15
click at [512, 183] on button "Mover para finalizado" at bounding box center [533, 182] width 111 height 15
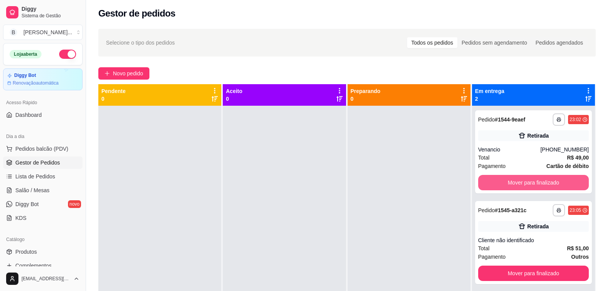
click at [512, 183] on button "Mover para finalizado" at bounding box center [533, 182] width 111 height 15
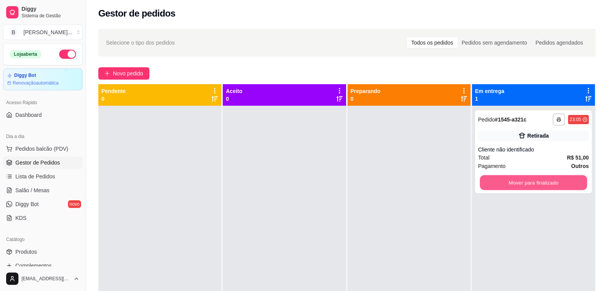
click at [512, 183] on button "Mover para finalizado" at bounding box center [534, 182] width 108 height 15
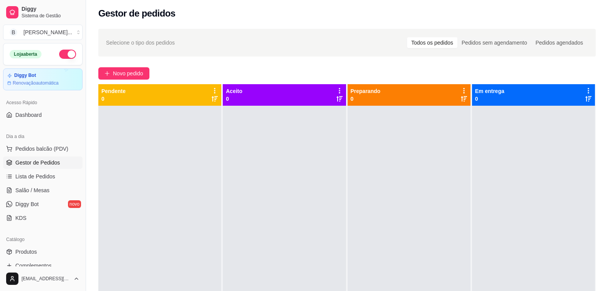
scroll to position [22, 0]
